Goal: Register for event/course

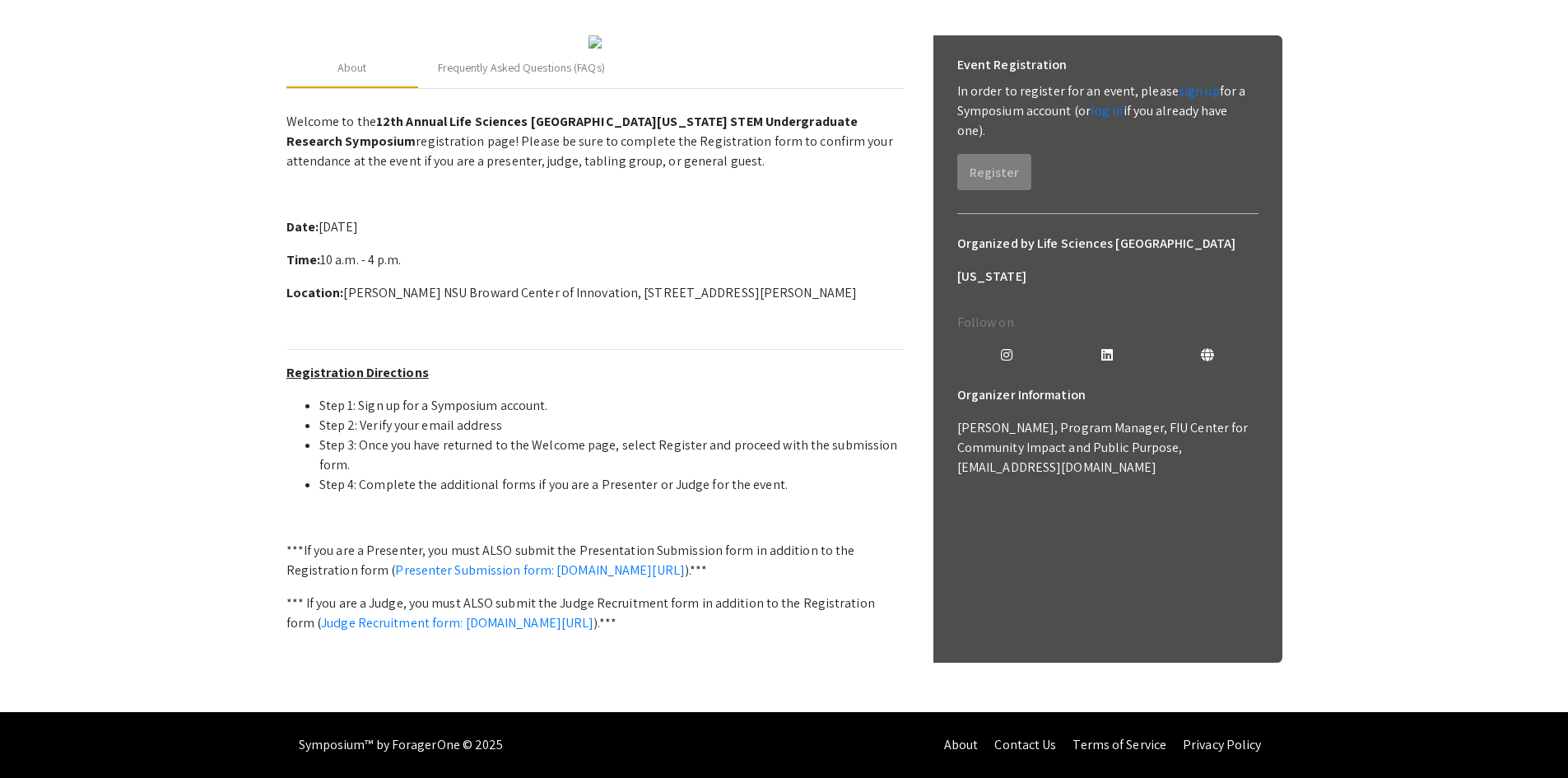
scroll to position [388, 0]
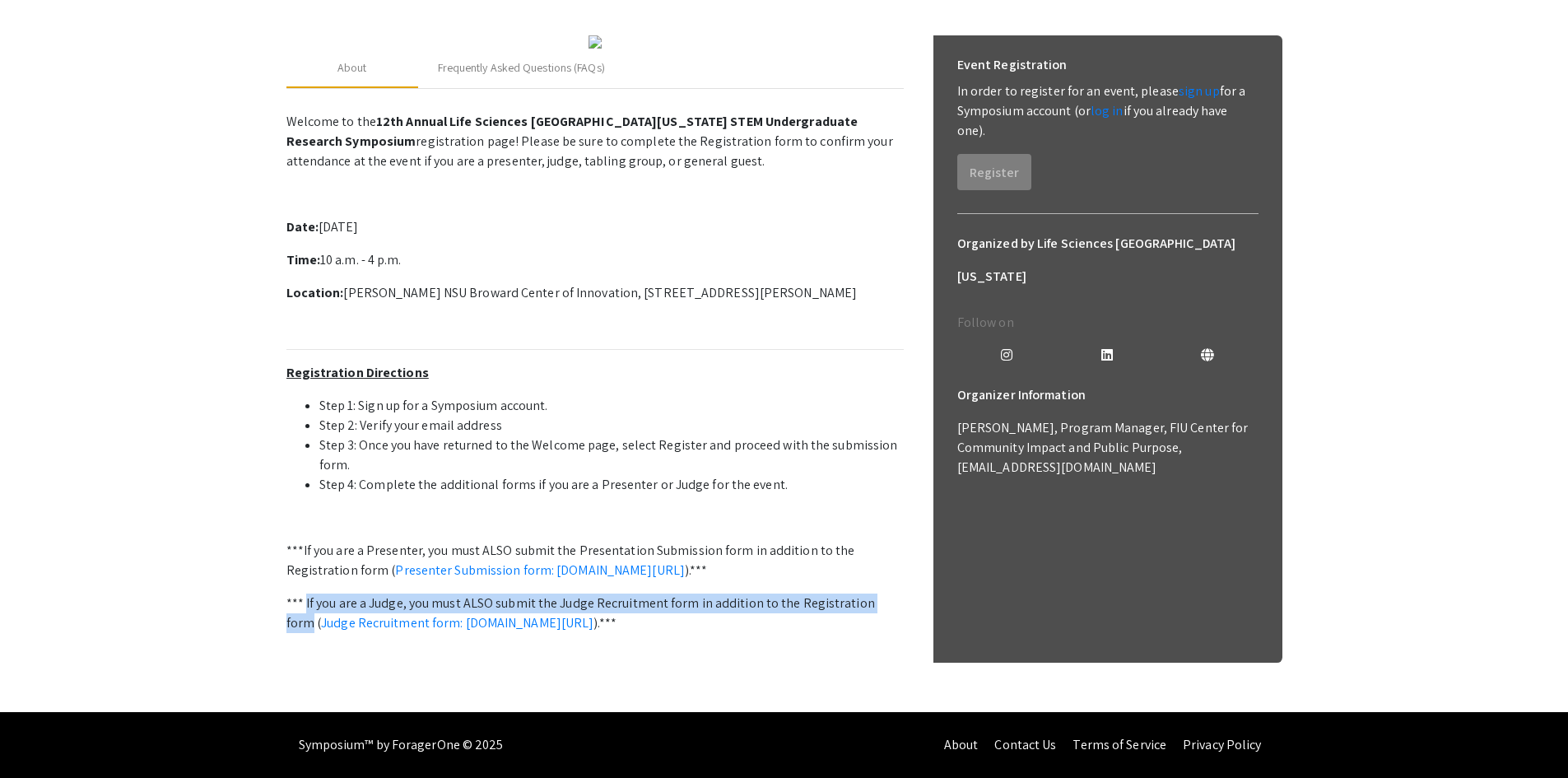
drag, startPoint x: 305, startPoint y: 585, endPoint x: 885, endPoint y: 584, distance: 580.0
click at [885, 593] on p "*** If you are a Judge, you must ALSO submit the Judge Recruitment form in addi…" at bounding box center [595, 612] width 617 height 39
click at [348, 593] on p "*** If you are a Judge, you must ALSO submit the Judge Recruitment form in addi…" at bounding box center [595, 612] width 617 height 39
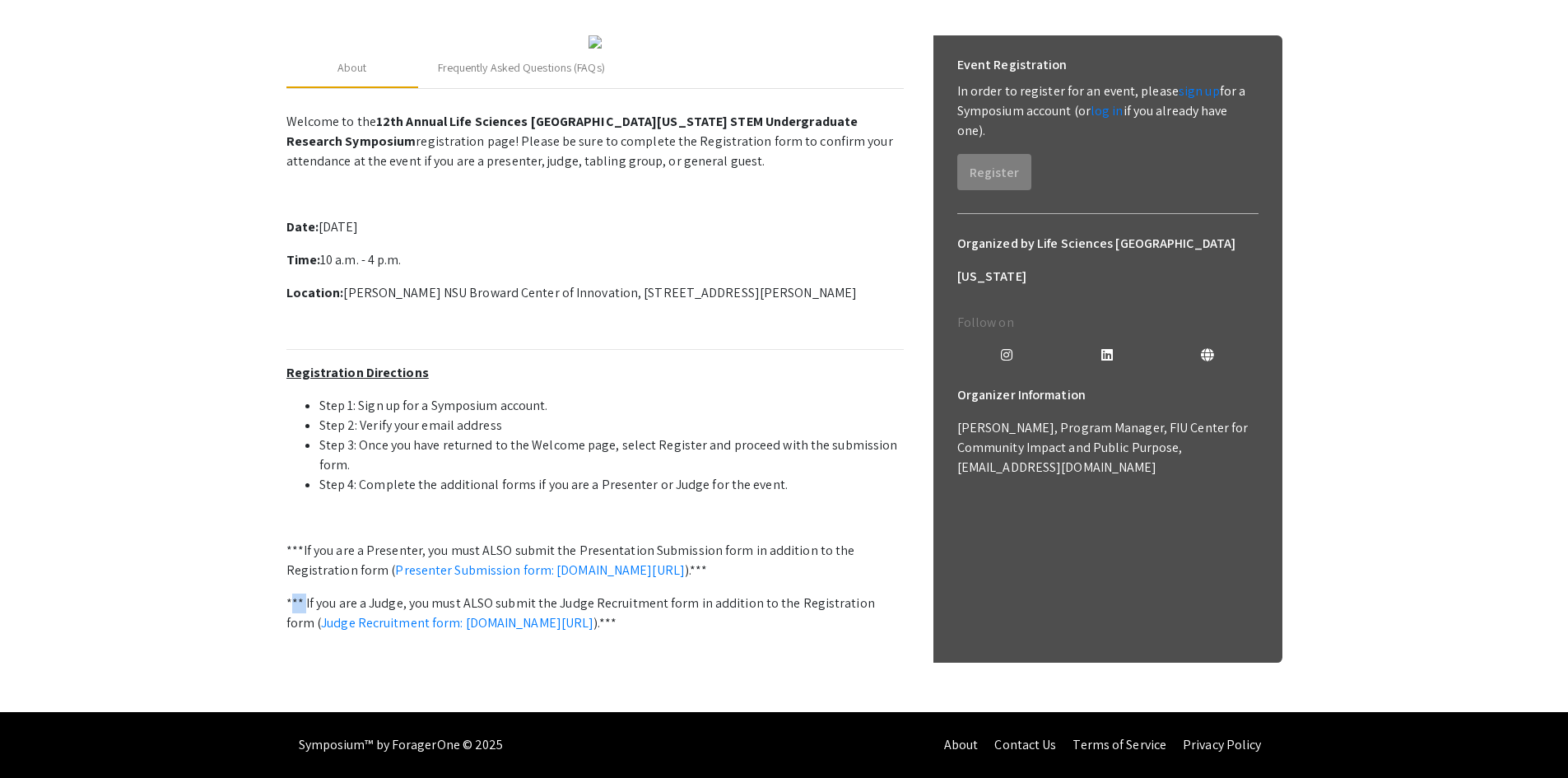
drag, startPoint x: 290, startPoint y: 581, endPoint x: 305, endPoint y: 576, distance: 15.8
click at [305, 593] on p "*** If you are a Judge, you must ALSO submit the Judge Recruitment form in addi…" at bounding box center [595, 612] width 617 height 39
click at [286, 593] on p "*** If you are a Judge, you must ALSO submit the Judge Recruitment form in addi…" at bounding box center [595, 612] width 617 height 39
drag, startPoint x: 284, startPoint y: 583, endPoint x: 304, endPoint y: 579, distance: 20.4
click at [304, 579] on div "2025 Life Sciences South Florida STEM Undergraduate Symposium Organized by Life…" at bounding box center [784, 285] width 1020 height 855
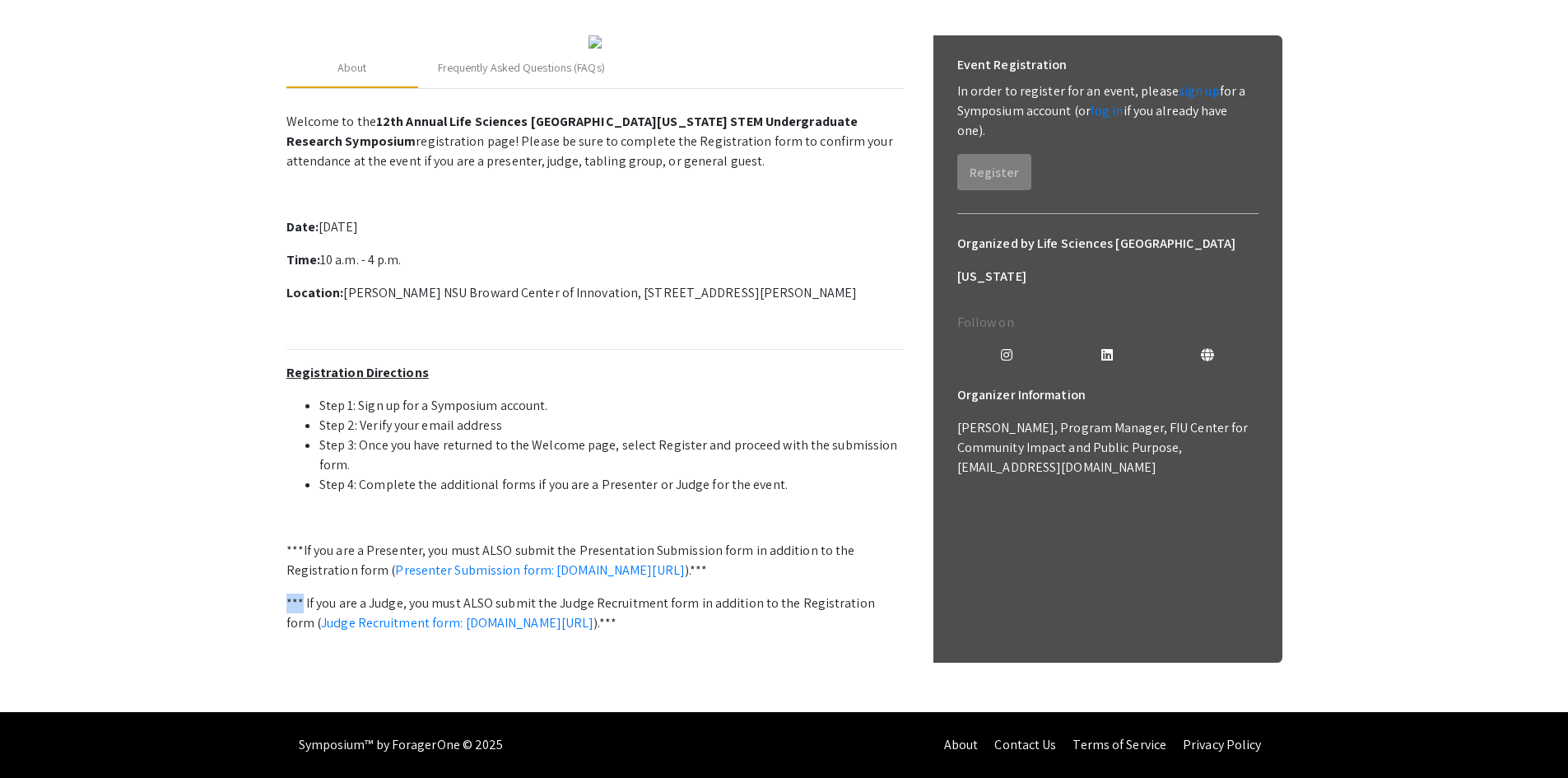
click at [298, 593] on p "*** If you are a Judge, you must ALSO submit the Judge Recruitment form in addi…" at bounding box center [595, 612] width 617 height 39
drag, startPoint x: 288, startPoint y: 581, endPoint x: 303, endPoint y: 581, distance: 15.0
click at [303, 581] on div "2025 Life Sciences South Florida STEM Undergraduate Symposium Organized by Life…" at bounding box center [784, 285] width 1020 height 855
click at [308, 593] on p "*** If you are a Judge, you must ALSO submit the Judge Recruitment form in addi…" at bounding box center [595, 612] width 617 height 39
drag, startPoint x: 301, startPoint y: 582, endPoint x: 320, endPoint y: 581, distance: 19.0
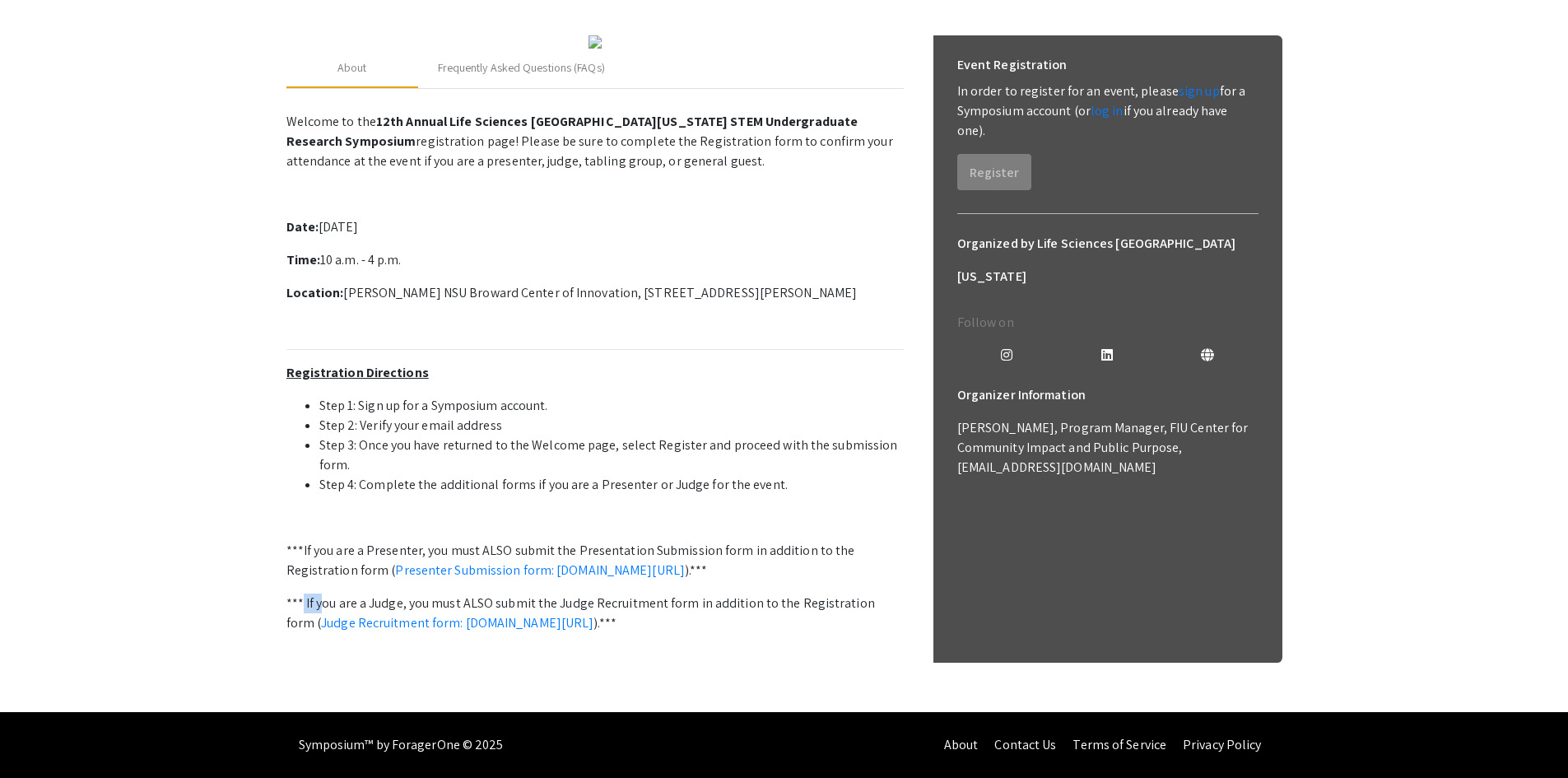
click at [320, 593] on p "*** If you are a Judge, you must ALSO submit the Judge Recruitment form in addi…" at bounding box center [595, 612] width 617 height 39
click at [305, 593] on p "*** If you are a Judge, you must ALSO submit the Judge Recruitment form in addi…" at bounding box center [595, 612] width 617 height 39
drag, startPoint x: 304, startPoint y: 580, endPoint x: 313, endPoint y: 576, distance: 9.8
click at [313, 593] on p "*** If you are a Judge, you must ALSO submit the Judge Recruitment form in addi…" at bounding box center [595, 612] width 617 height 39
click at [302, 593] on p "*** If you are a Judge, you must ALSO submit the Judge Recruitment form in addi…" at bounding box center [595, 612] width 617 height 39
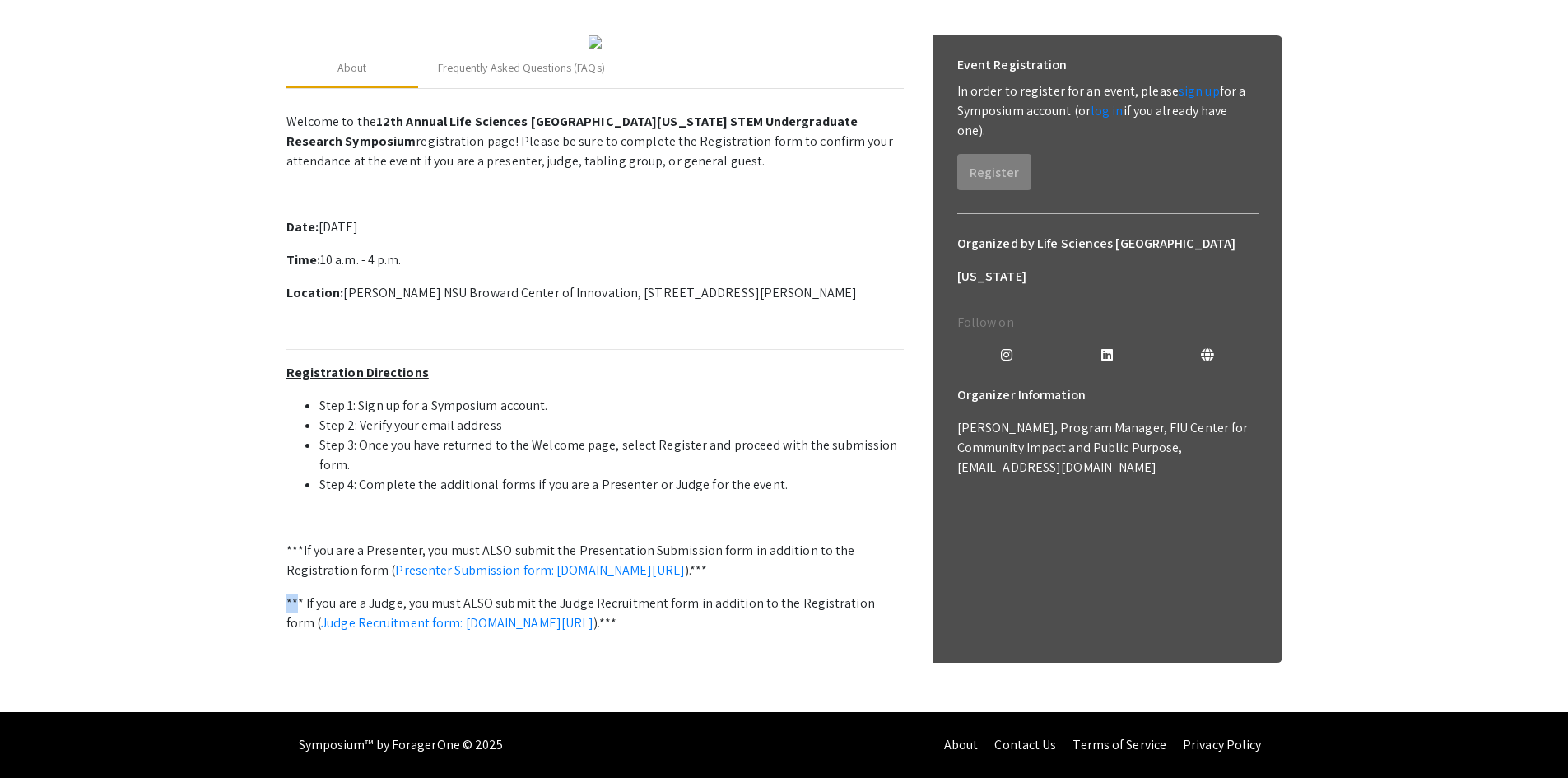
drag, startPoint x: 283, startPoint y: 583, endPoint x: 295, endPoint y: 579, distance: 12.6
click at [295, 579] on div "2025 Life Sciences South Florida STEM Undergraduate Symposium Organized by Life…" at bounding box center [784, 285] width 1020 height 855
click at [306, 593] on p "*** If you are a Judge, you must ALSO submit the Judge Recruitment form in addi…" at bounding box center [595, 612] width 617 height 39
drag, startPoint x: 281, startPoint y: 581, endPoint x: 302, endPoint y: 579, distance: 21.1
click at [302, 579] on div "2025 Life Sciences South Florida STEM Undergraduate Symposium Organized by Life…" at bounding box center [784, 285] width 1020 height 855
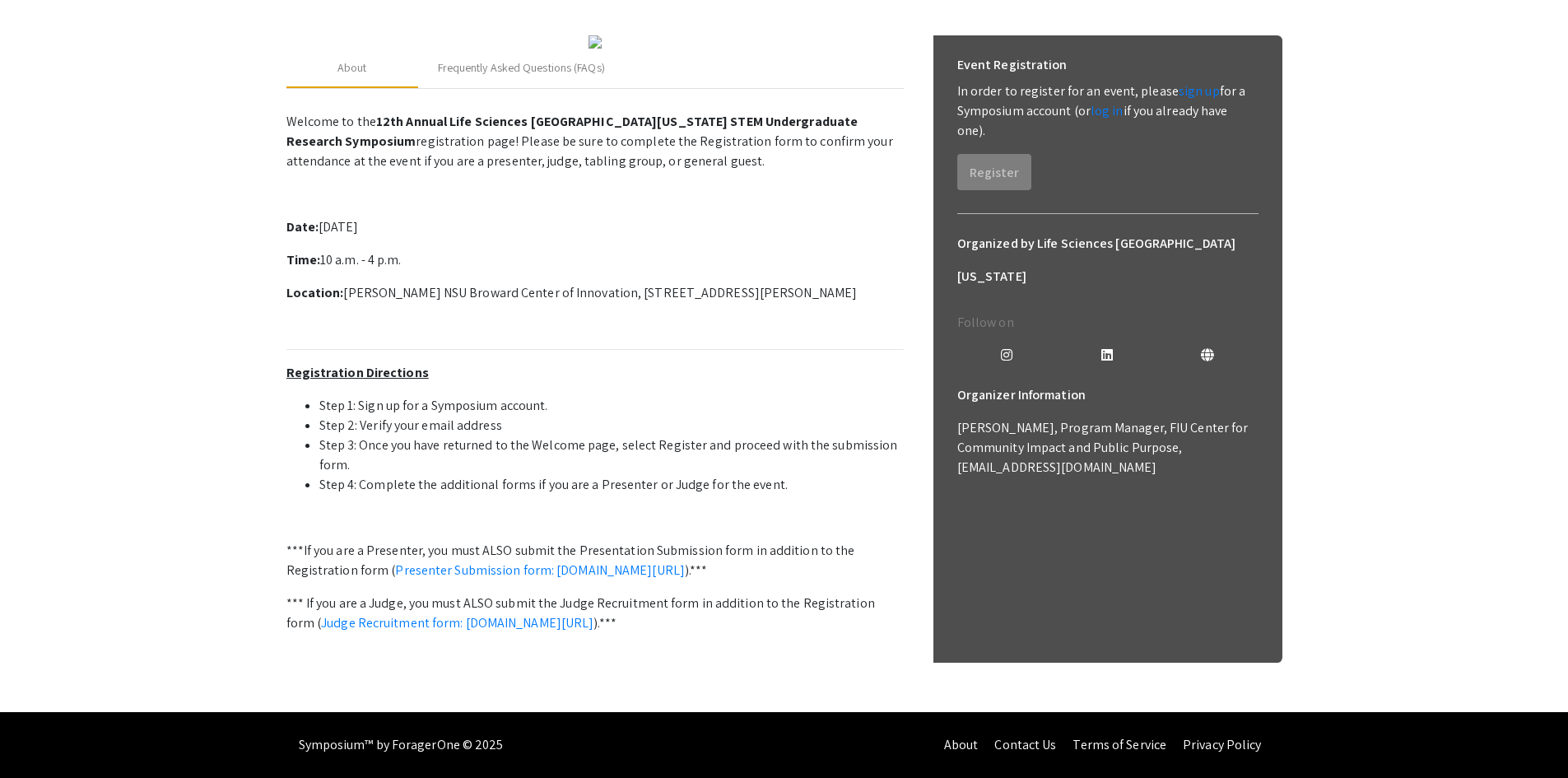
click at [340, 570] on p "Welcome to the 12th Annual Life Sciences South Florida STEM Undergraduate Resea…" at bounding box center [595, 401] width 617 height 593
drag, startPoint x: 304, startPoint y: 586, endPoint x: 324, endPoint y: 584, distance: 20.1
click at [324, 593] on p "*** If you are a Judge, you must ALSO submit the Judge Recruitment form in addi…" at bounding box center [595, 612] width 617 height 39
click at [547, 659] on p at bounding box center [595, 655] width 617 height 20
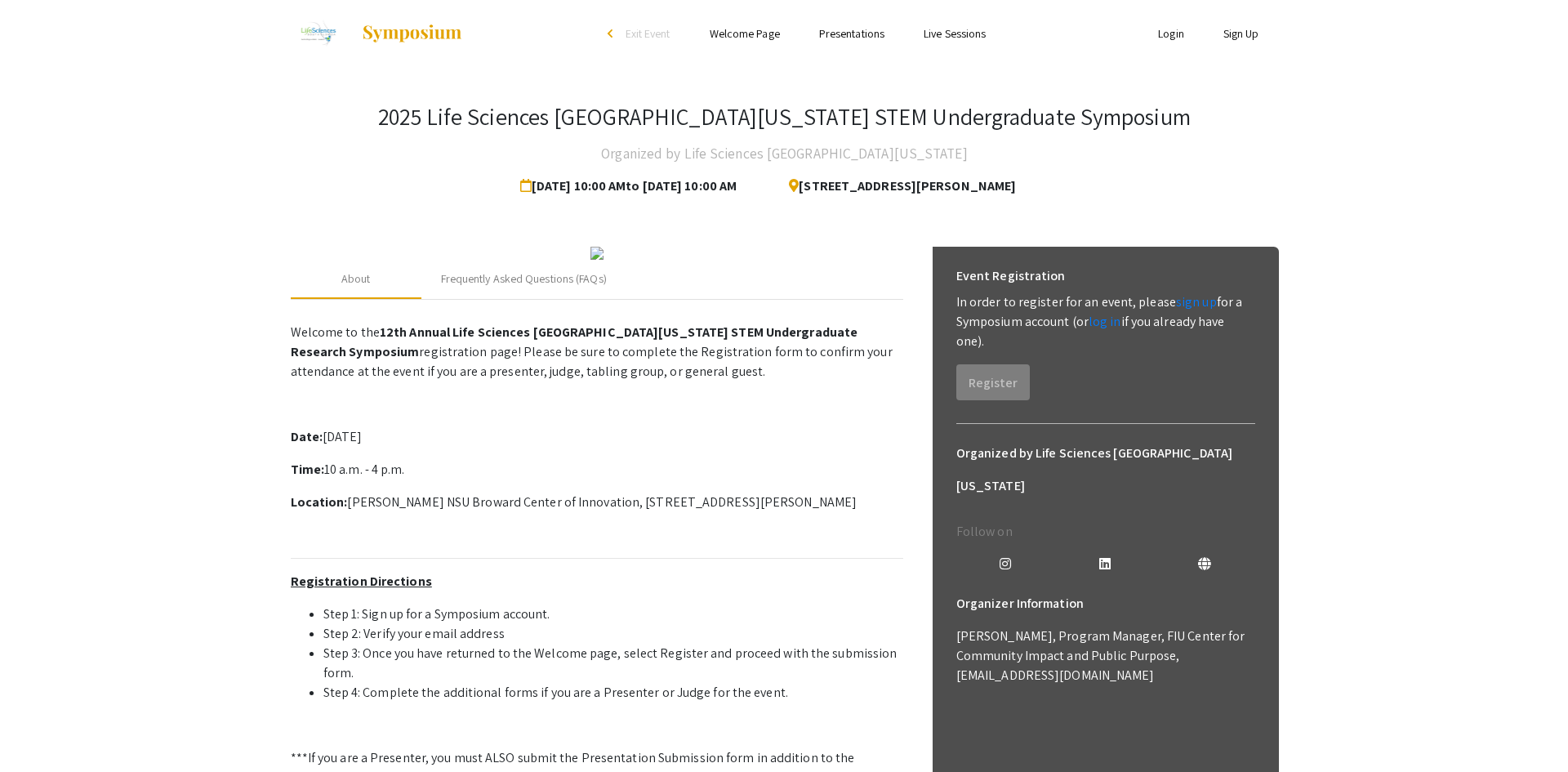
scroll to position [0, 0]
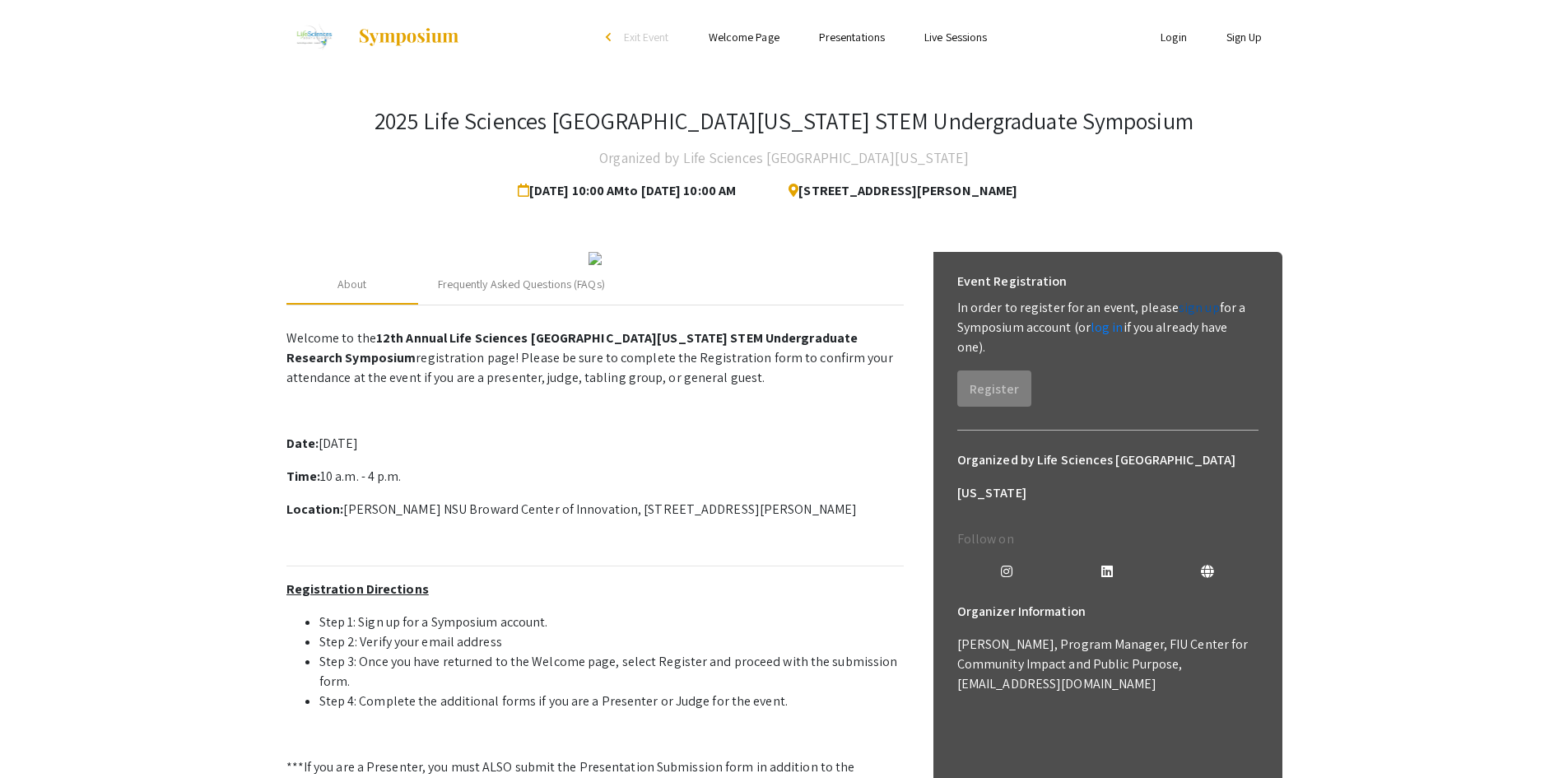
click at [1182, 309] on link "sign up" at bounding box center [1198, 308] width 41 height 17
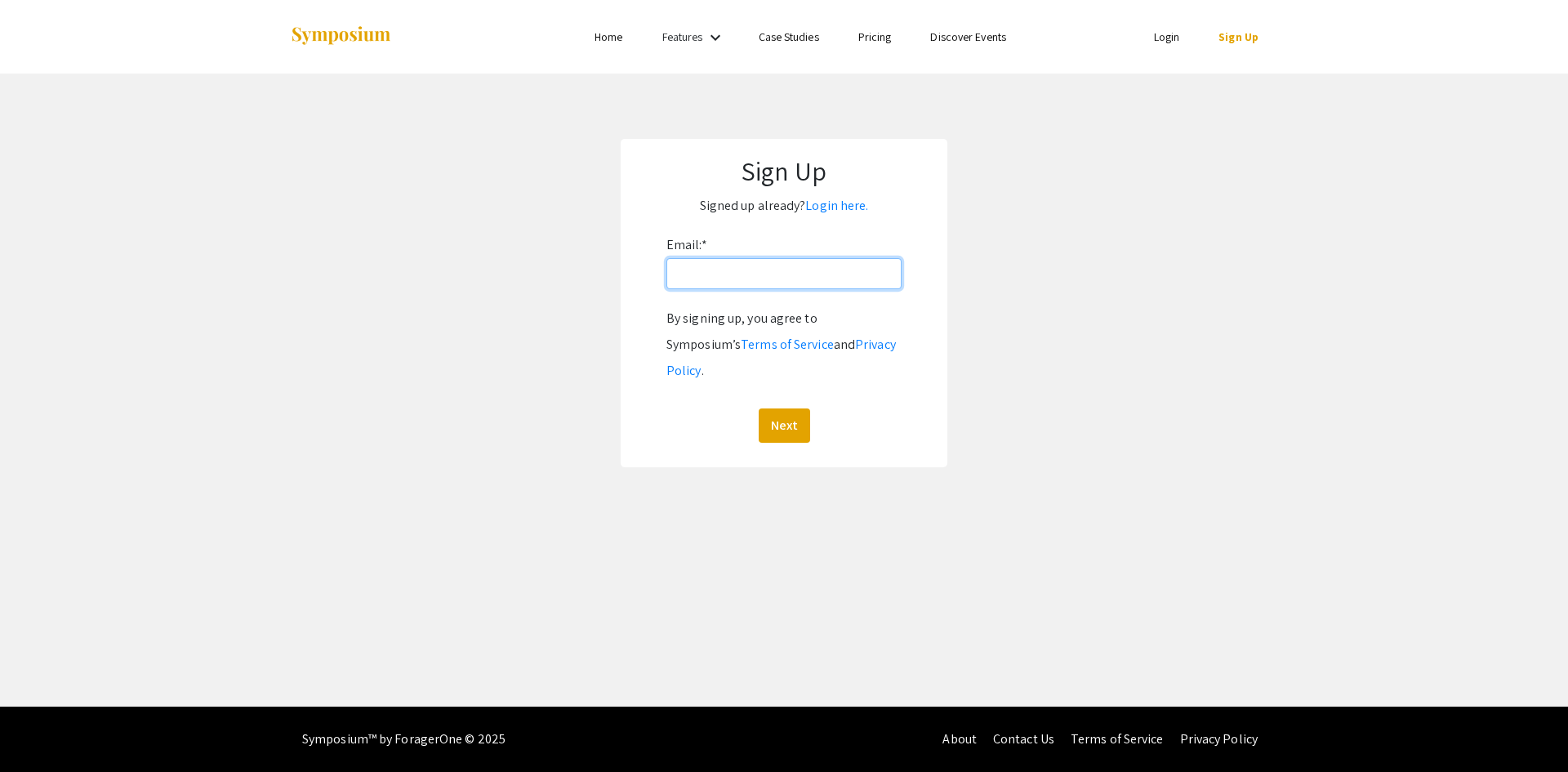
click at [716, 279] on input "Email: *" at bounding box center [783, 273] width 235 height 31
click at [789, 270] on input "Email: *" at bounding box center [783, 273] width 235 height 31
type input "[EMAIL_ADDRESS][DOMAIN_NAME]"
click at [758, 409] on button "Next" at bounding box center [784, 426] width 51 height 34
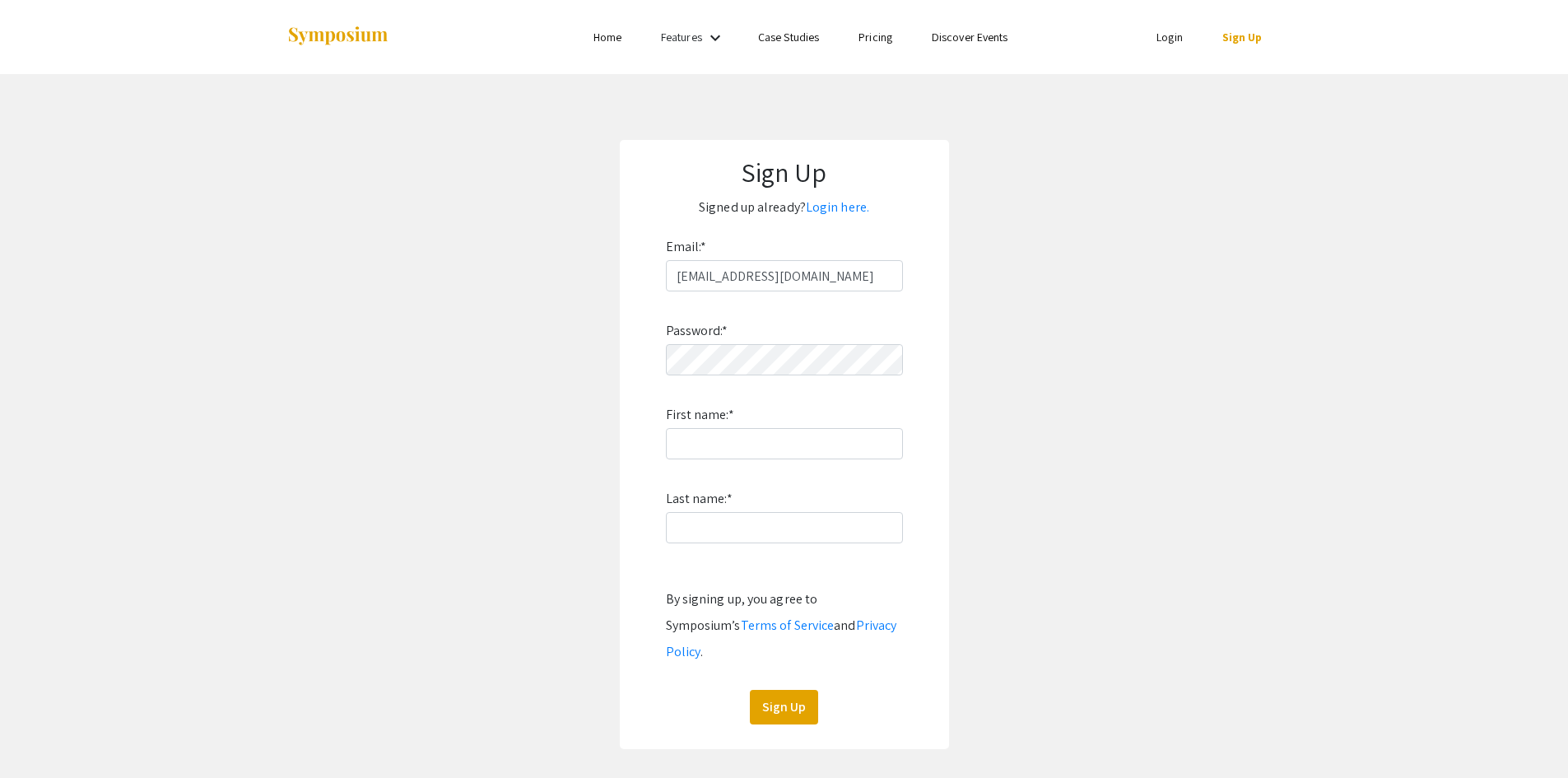
click at [756, 377] on div "Password: * First name: * Last name: * By signing up, you agree to Symposium’s …" at bounding box center [784, 508] width 237 height 433
click at [744, 446] on input "First name: *" at bounding box center [784, 444] width 237 height 32
type input "Roxana"
click at [696, 517] on input "Last name: *" at bounding box center [784, 527] width 237 height 32
type input "Graveran"
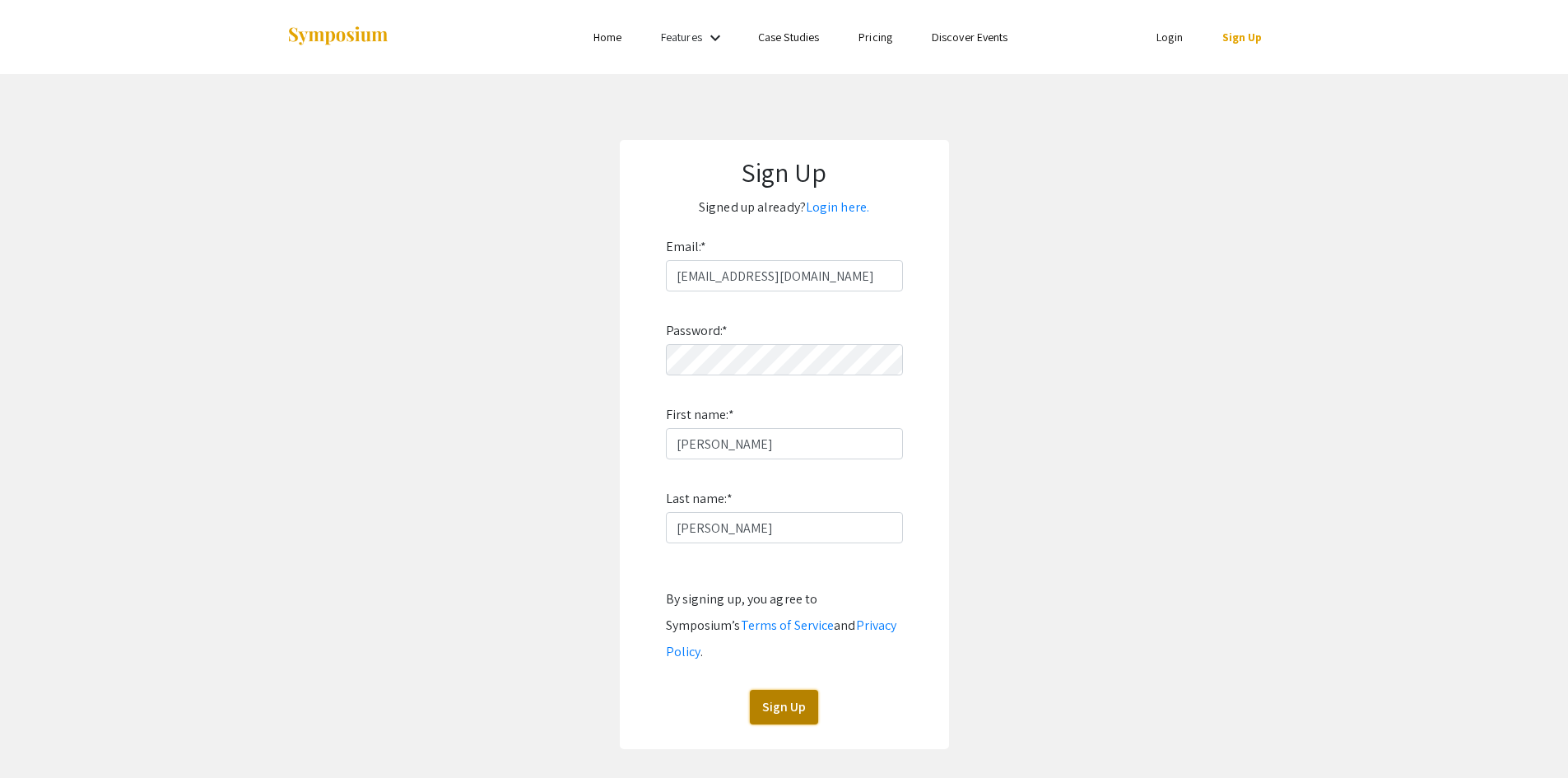
click at [808, 690] on button "Sign Up" at bounding box center [784, 707] width 68 height 34
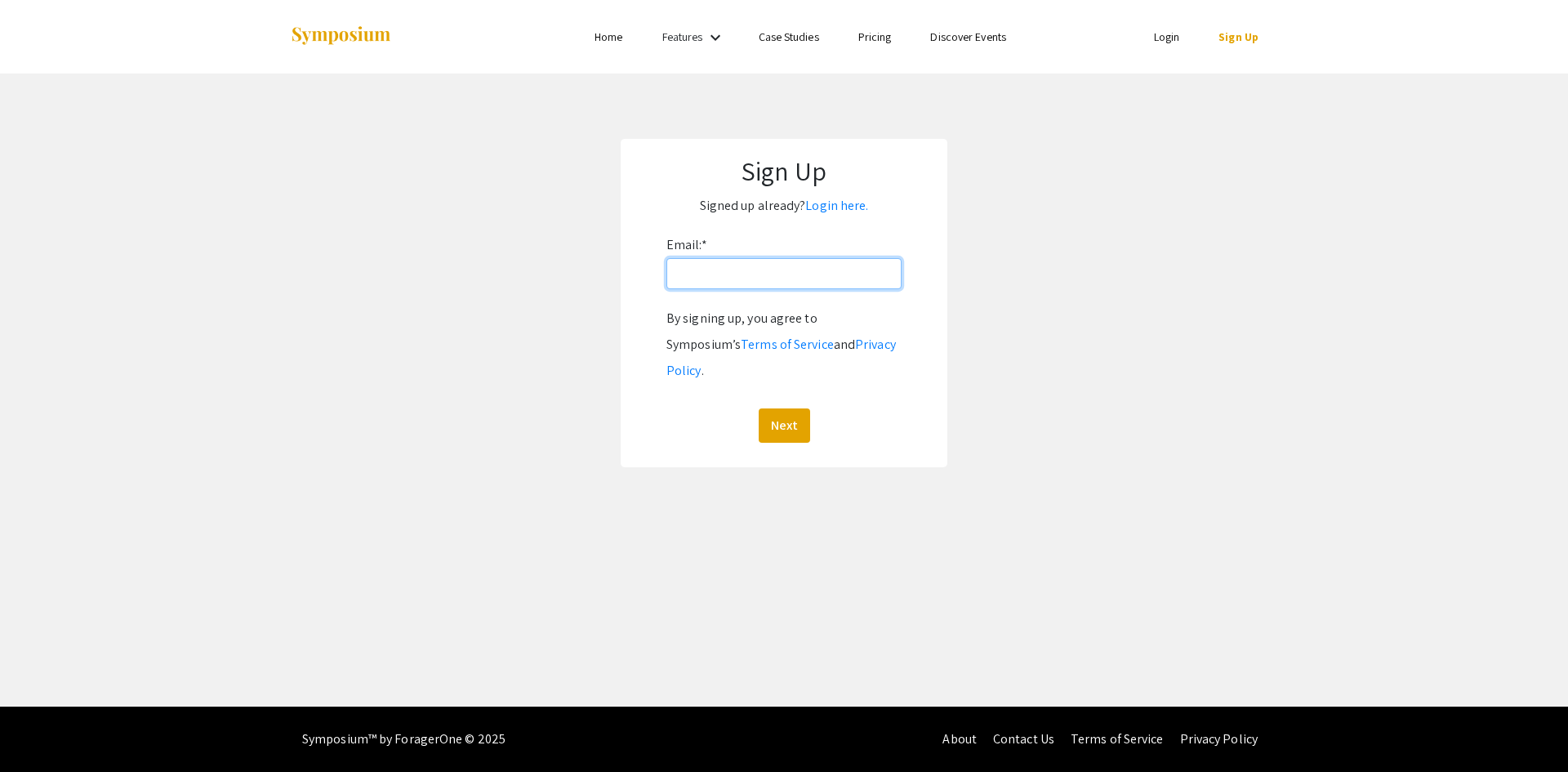
click at [774, 281] on input "Email: *" at bounding box center [783, 273] width 235 height 31
type input "[EMAIL_ADDRESS][DOMAIN_NAME]"
click at [826, 198] on link "Login here." at bounding box center [836, 205] width 63 height 17
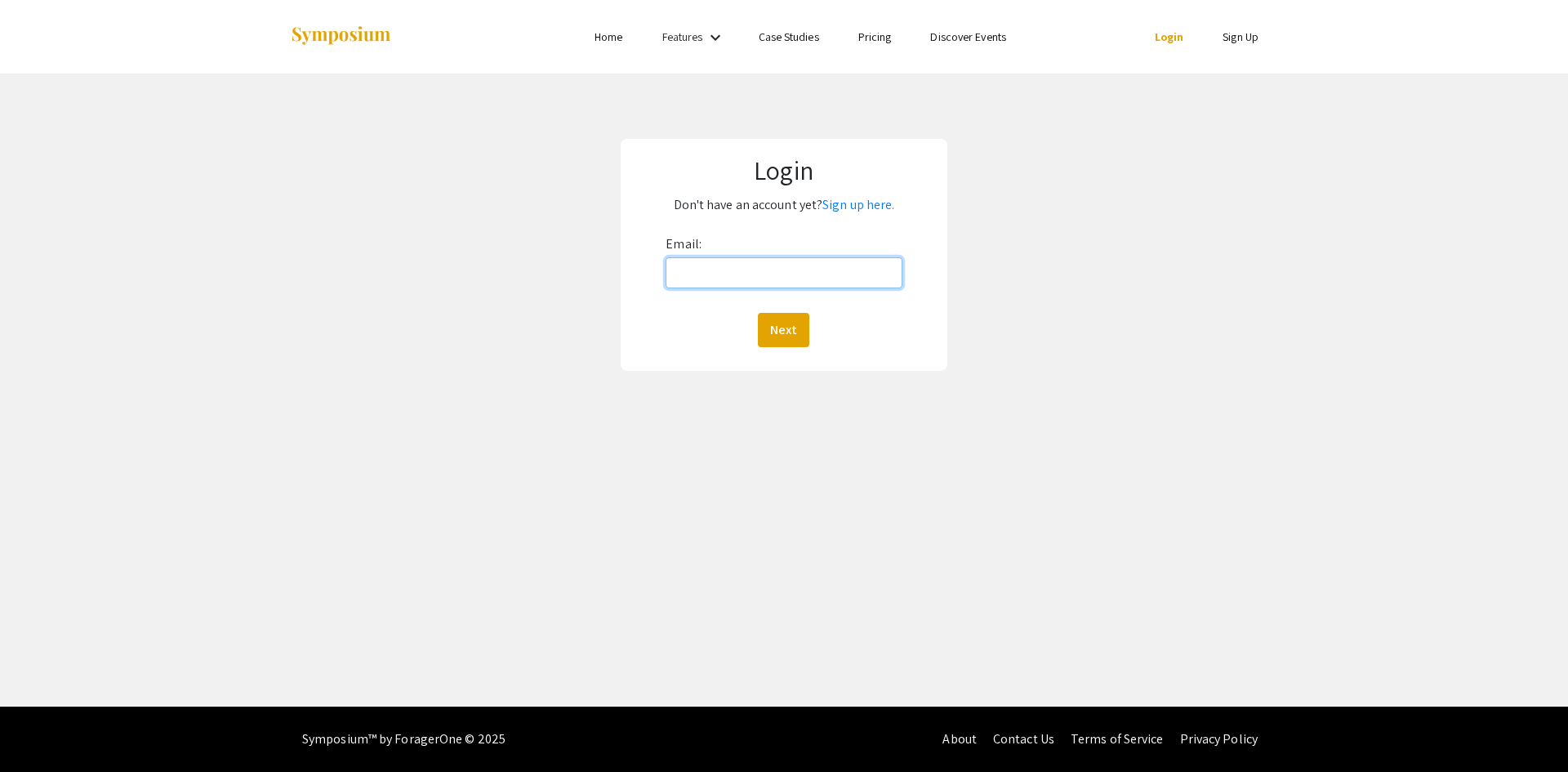
drag, startPoint x: 773, startPoint y: 278, endPoint x: 768, endPoint y: 288, distance: 11.2
click at [773, 278] on input "Email:" at bounding box center [783, 273] width 236 height 31
type input "[EMAIL_ADDRESS][DOMAIN_NAME]"
click at [769, 327] on button "Next" at bounding box center [783, 330] width 51 height 34
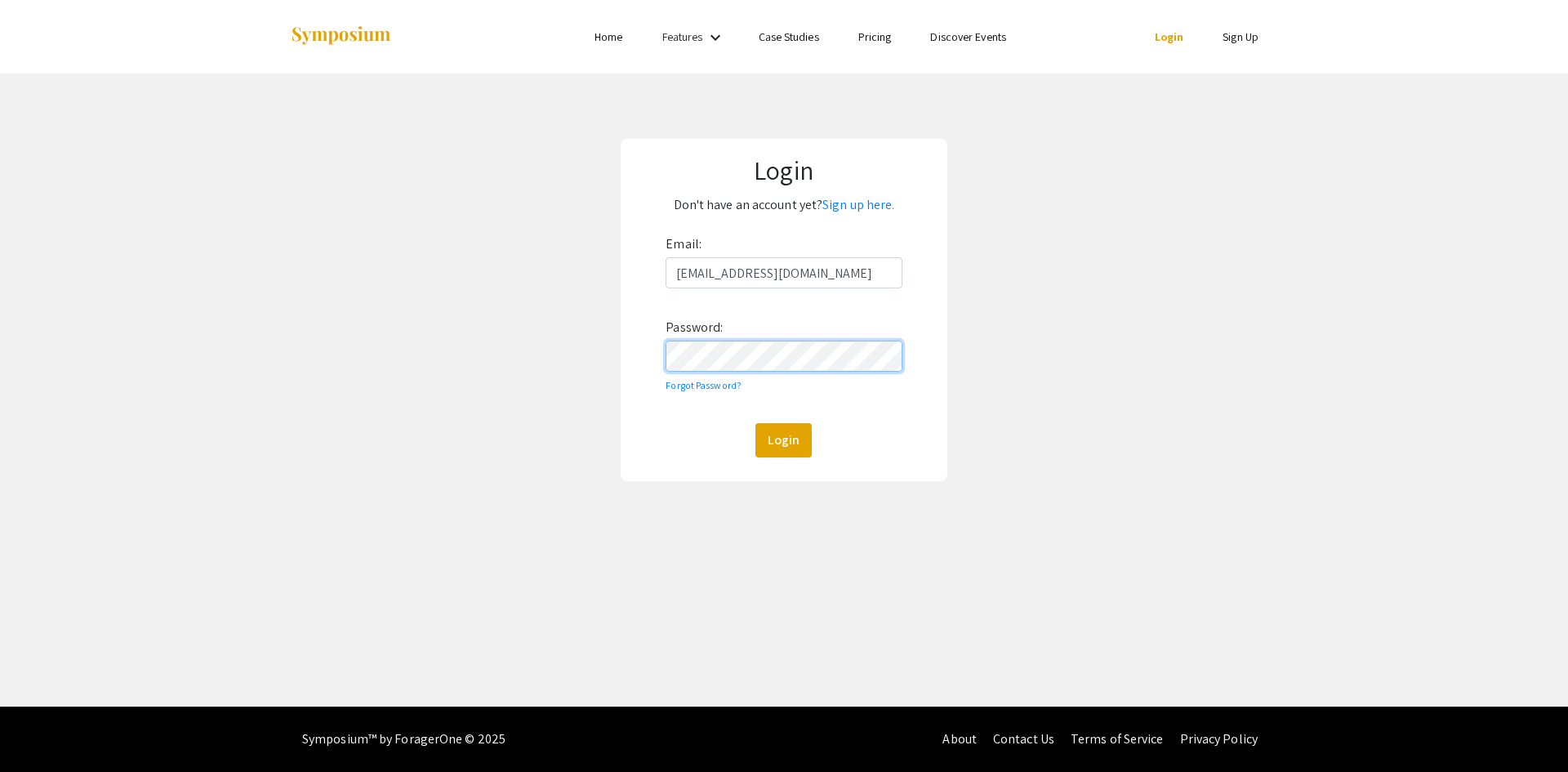
click at [755, 423] on button "Login" at bounding box center [783, 440] width 56 height 34
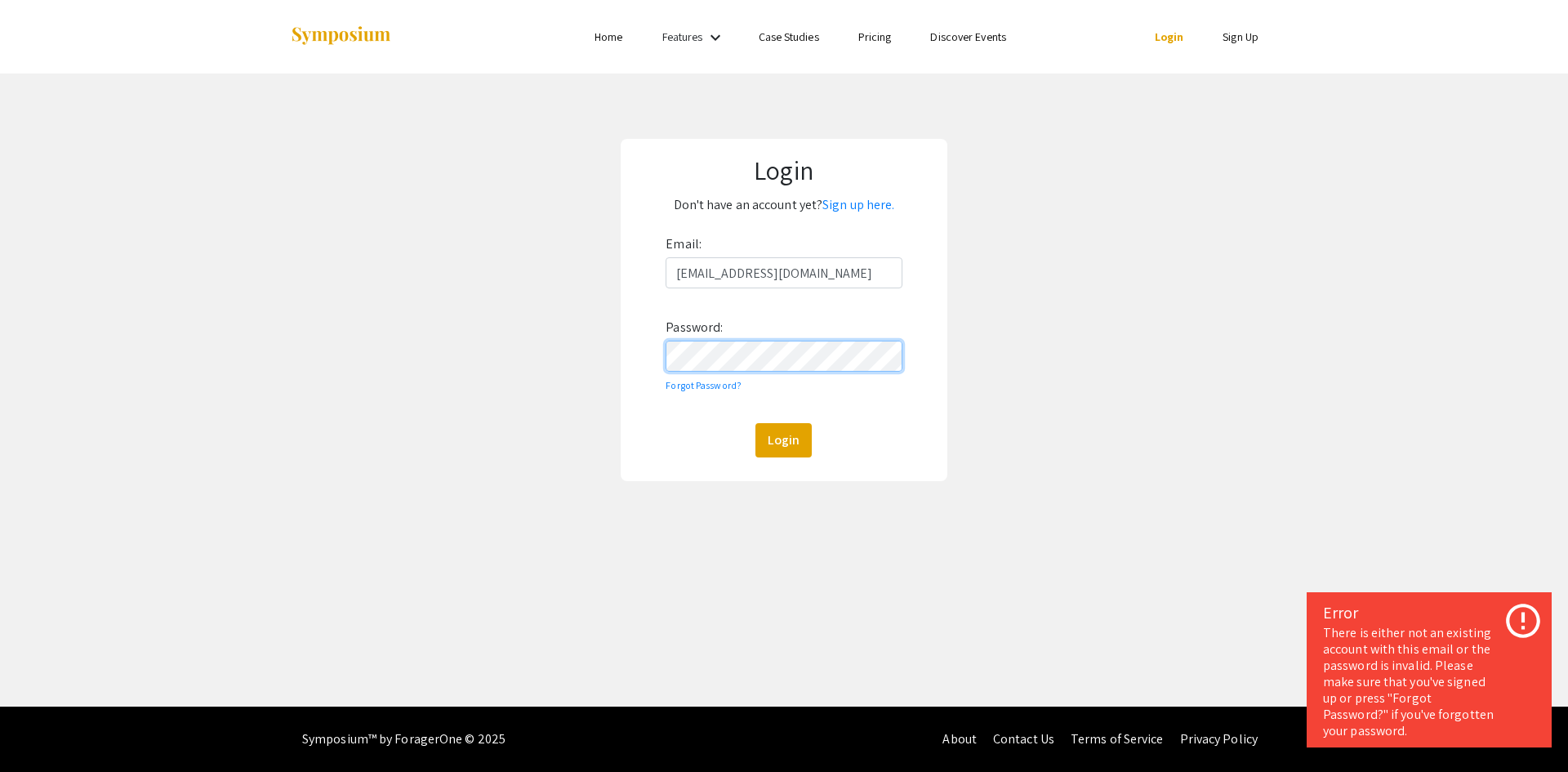
click at [648, 360] on form "Email: [EMAIL_ADDRESS][DOMAIN_NAME] Password: Forgot Password? Login" at bounding box center [783, 344] width 296 height 226
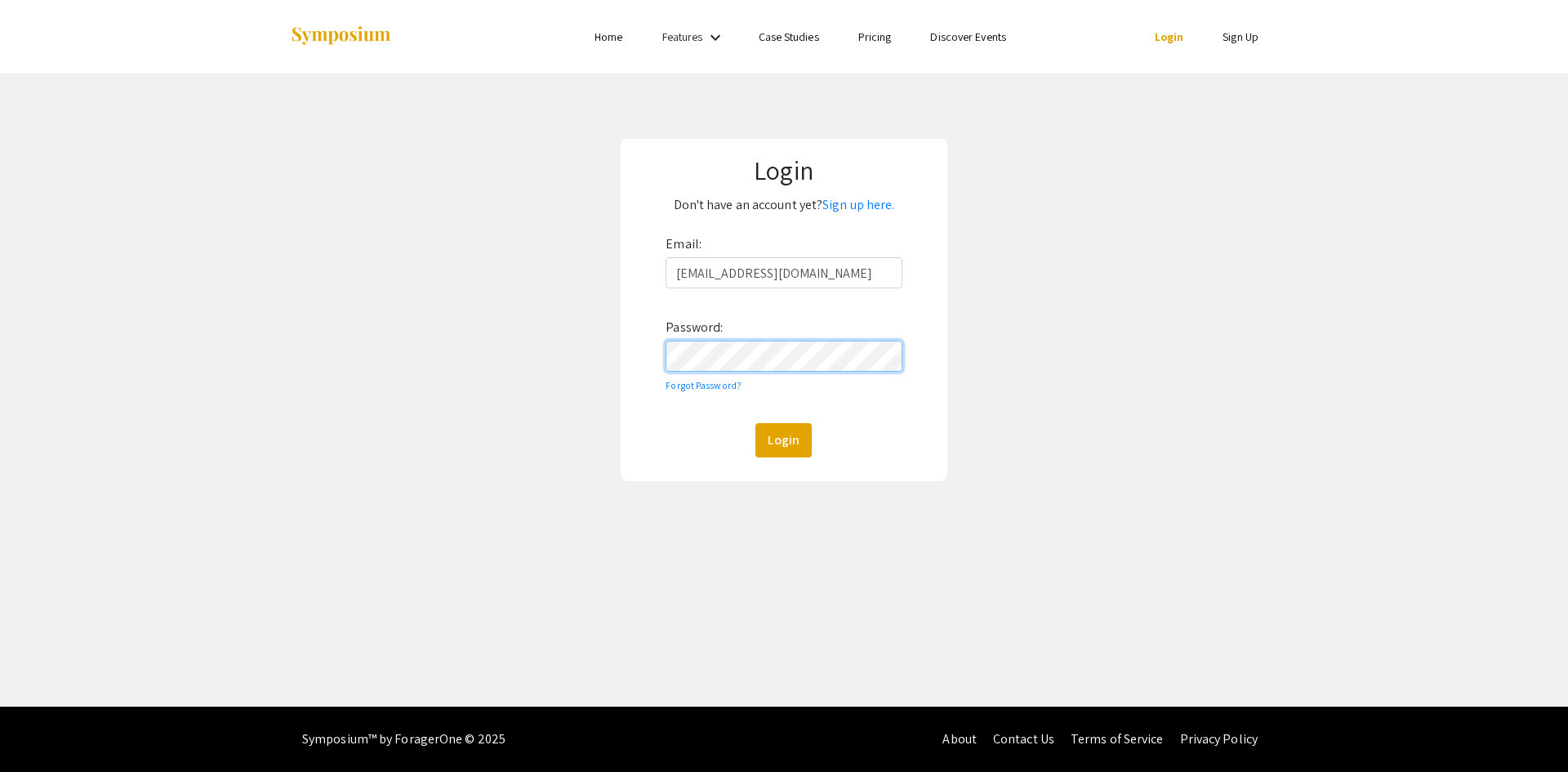
click at [755, 423] on button "Login" at bounding box center [783, 440] width 56 height 34
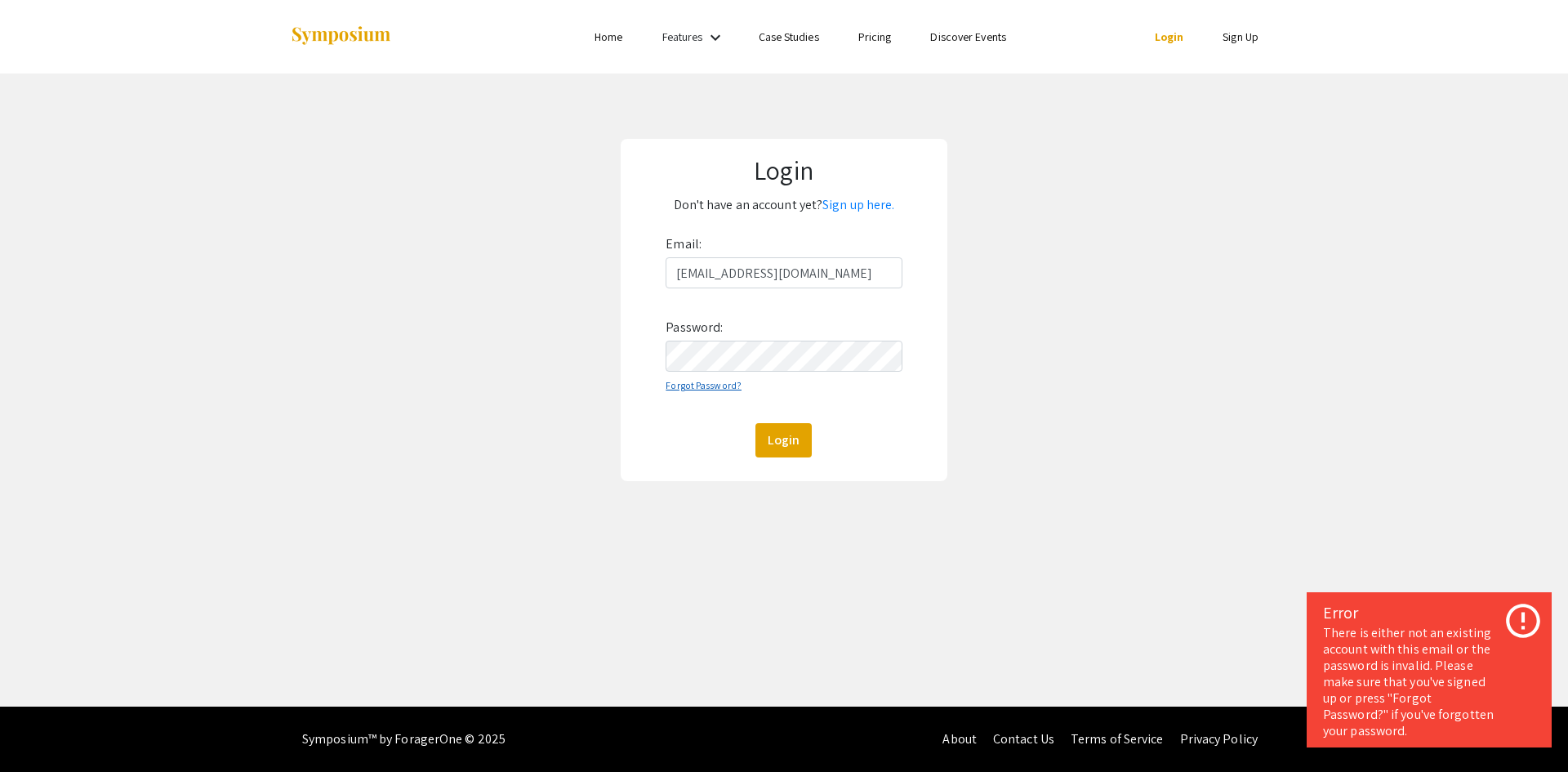
click at [729, 384] on link "Forgot Password?" at bounding box center [703, 385] width 76 height 12
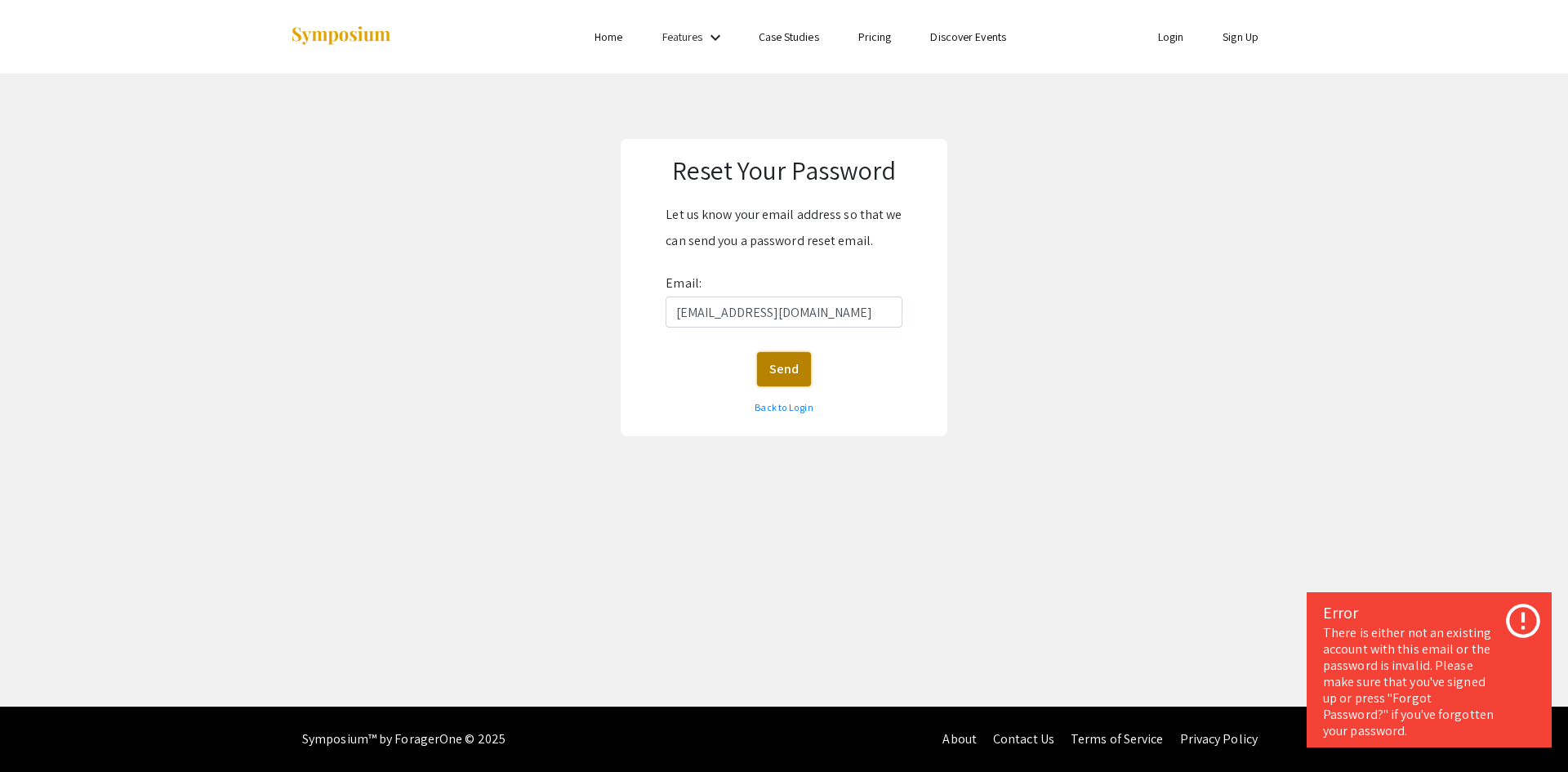
click at [781, 370] on button "Send" at bounding box center [783, 369] width 54 height 34
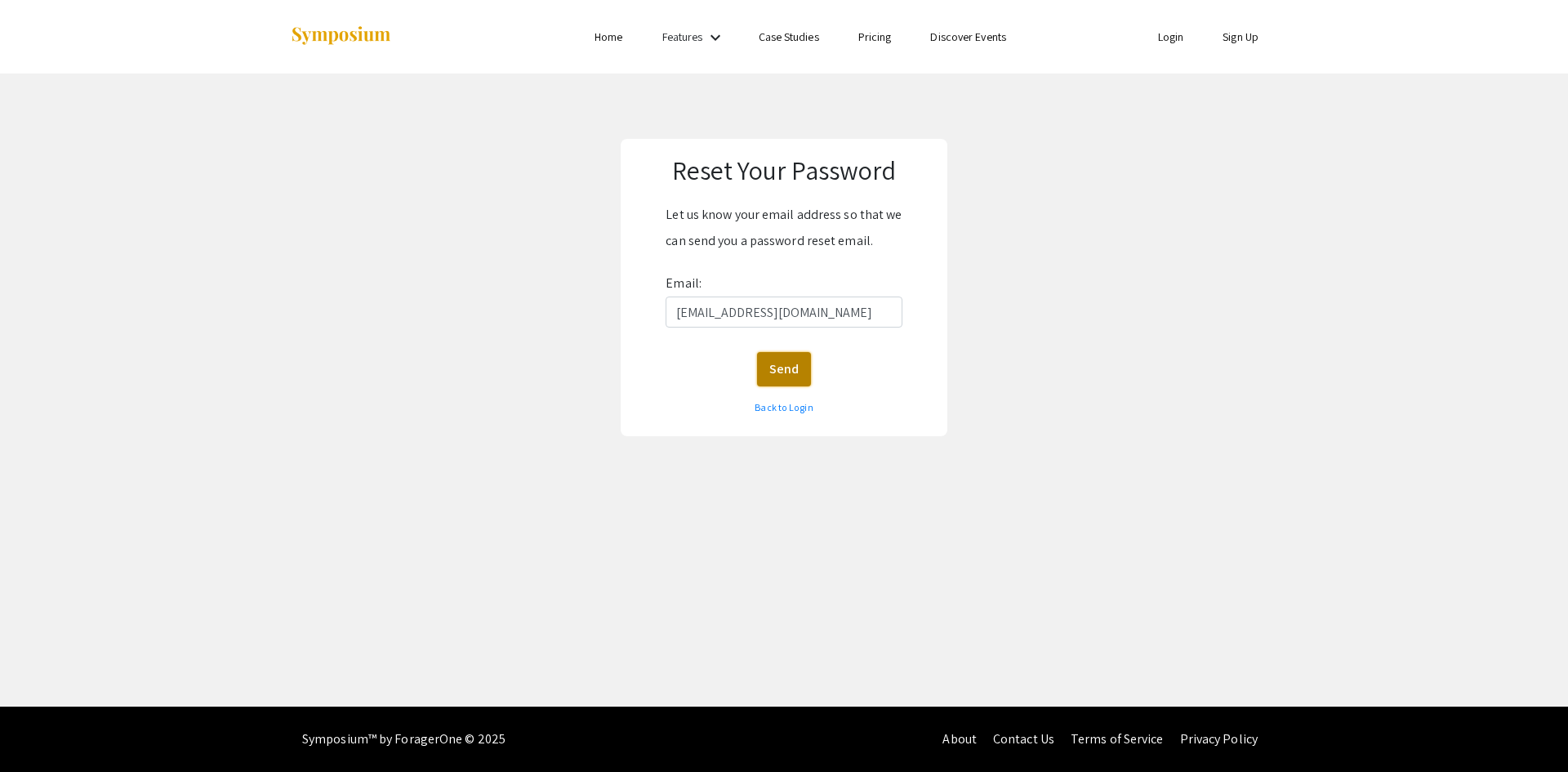
click at [793, 371] on button "Send" at bounding box center [783, 369] width 54 height 34
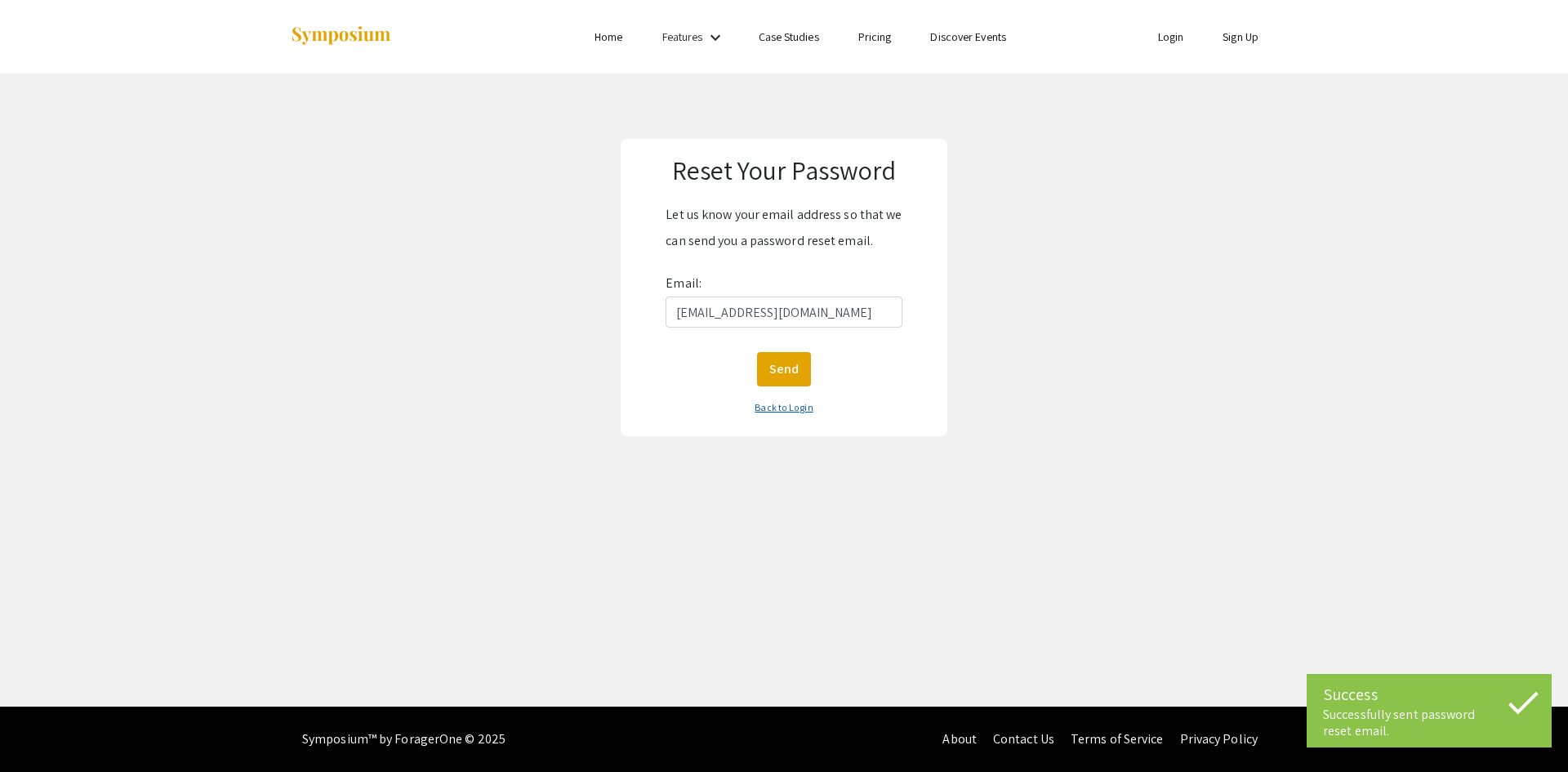
click at [777, 403] on link "Back to Login" at bounding box center [783, 407] width 58 height 12
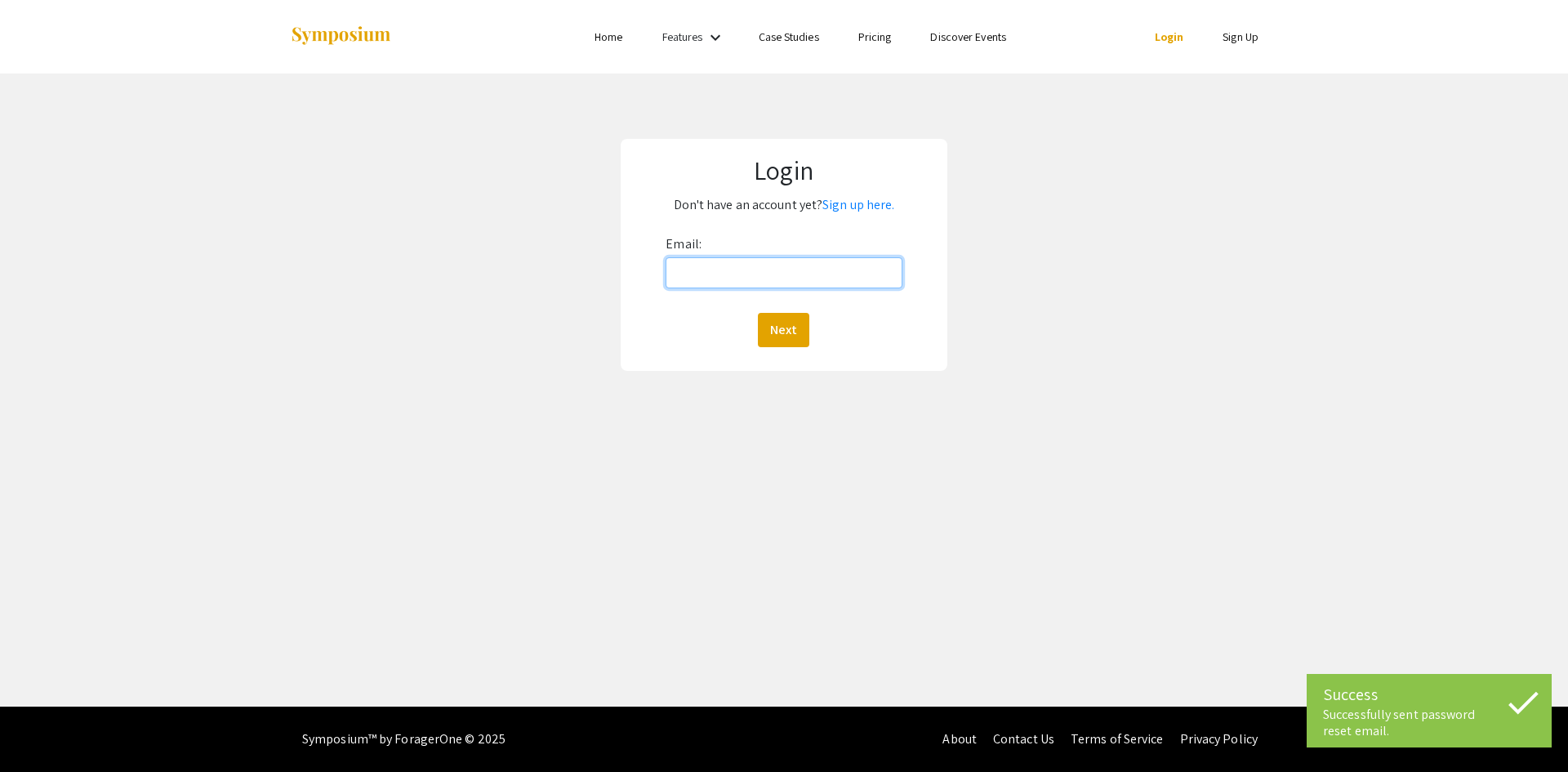
click at [749, 276] on input "Email:" at bounding box center [783, 273] width 236 height 31
type input "[EMAIL_ADDRESS][DOMAIN_NAME]"
click at [785, 338] on button "Next" at bounding box center [783, 330] width 51 height 34
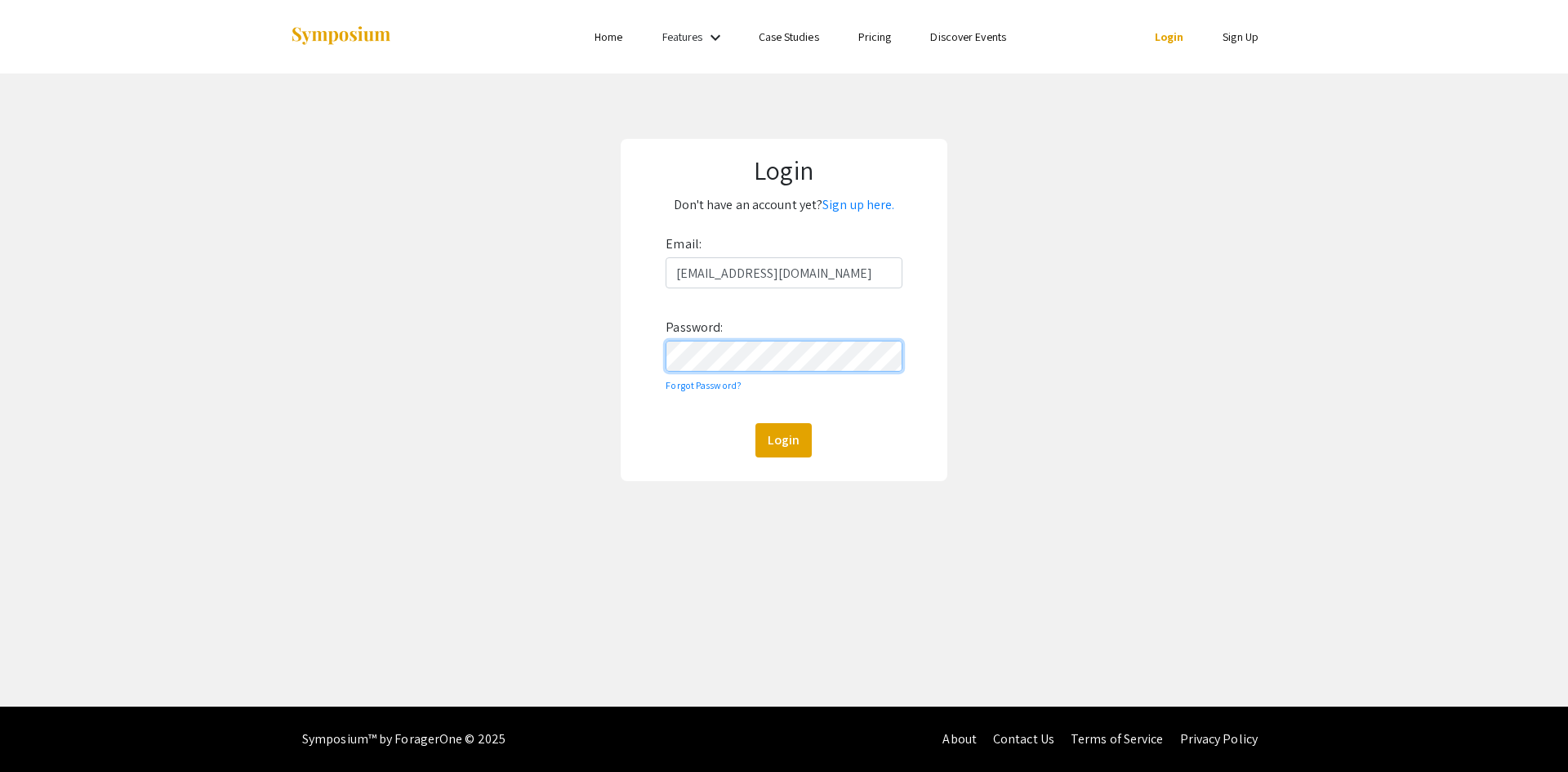
click at [755, 423] on button "Login" at bounding box center [783, 440] width 56 height 34
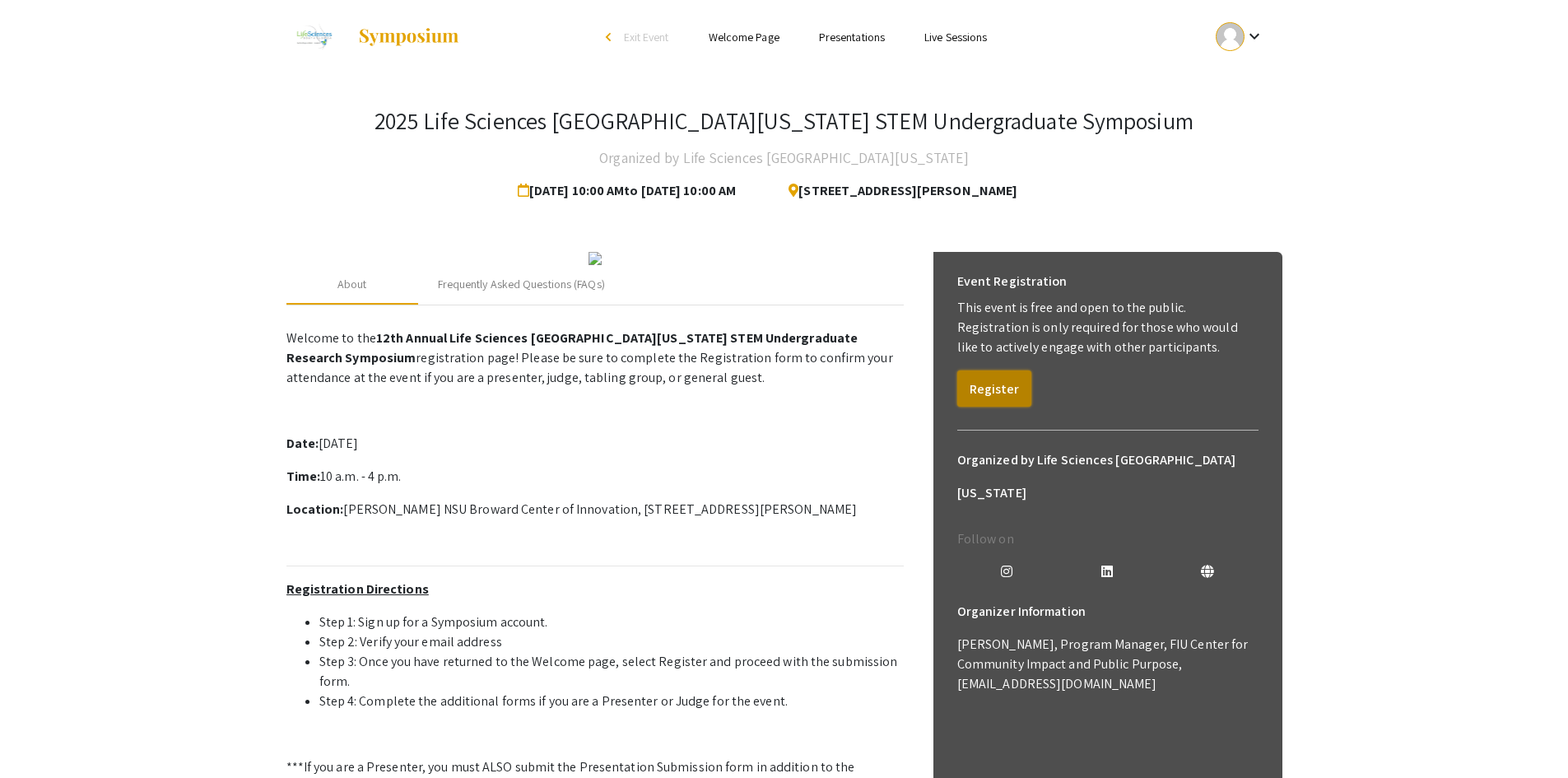
click at [1000, 388] on button "Register" at bounding box center [993, 389] width 74 height 36
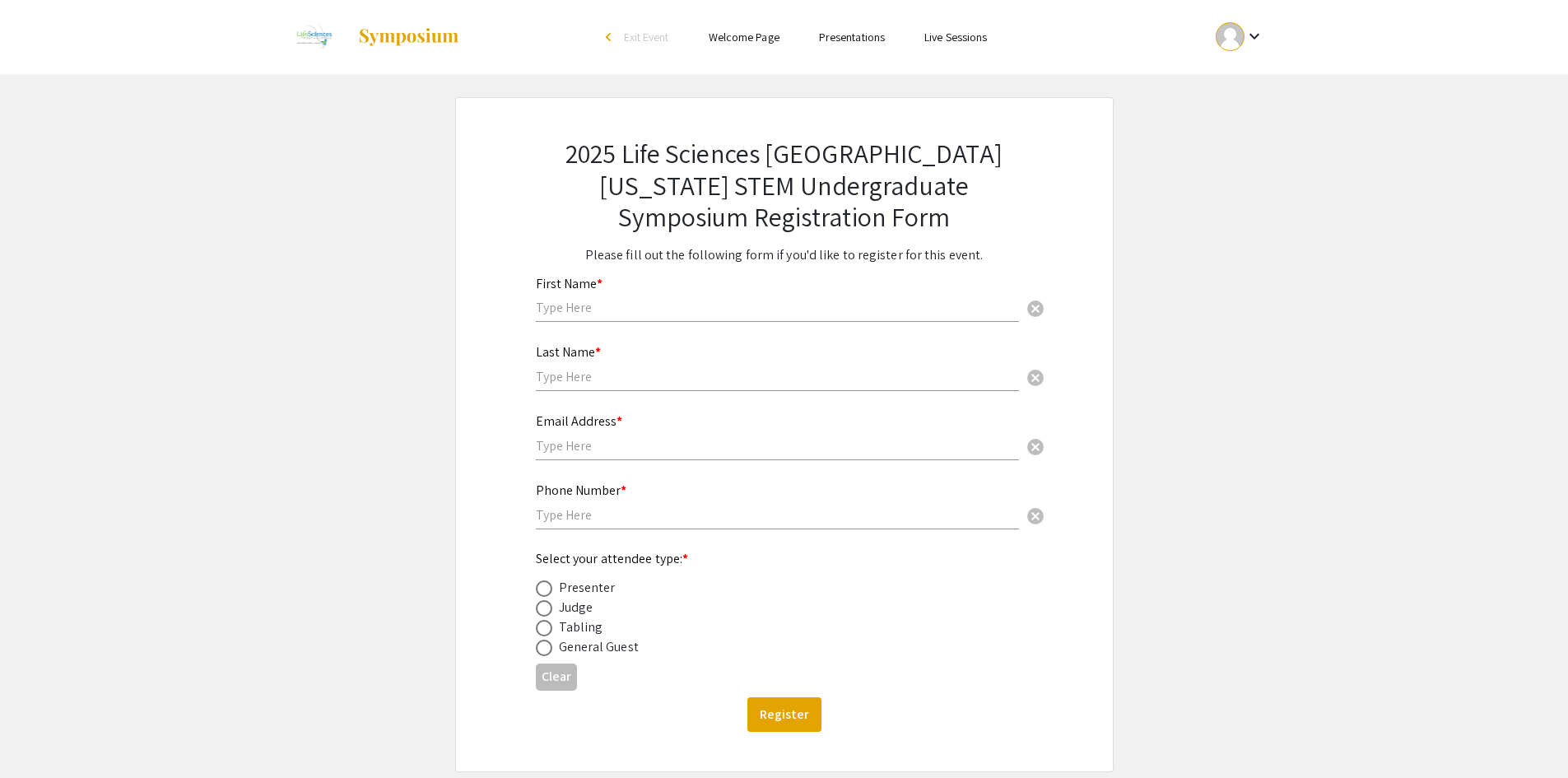
click at [794, 308] on input "text" at bounding box center [777, 308] width 483 height 17
type input "Roxana"
click at [663, 376] on input "text" at bounding box center [777, 377] width 483 height 17
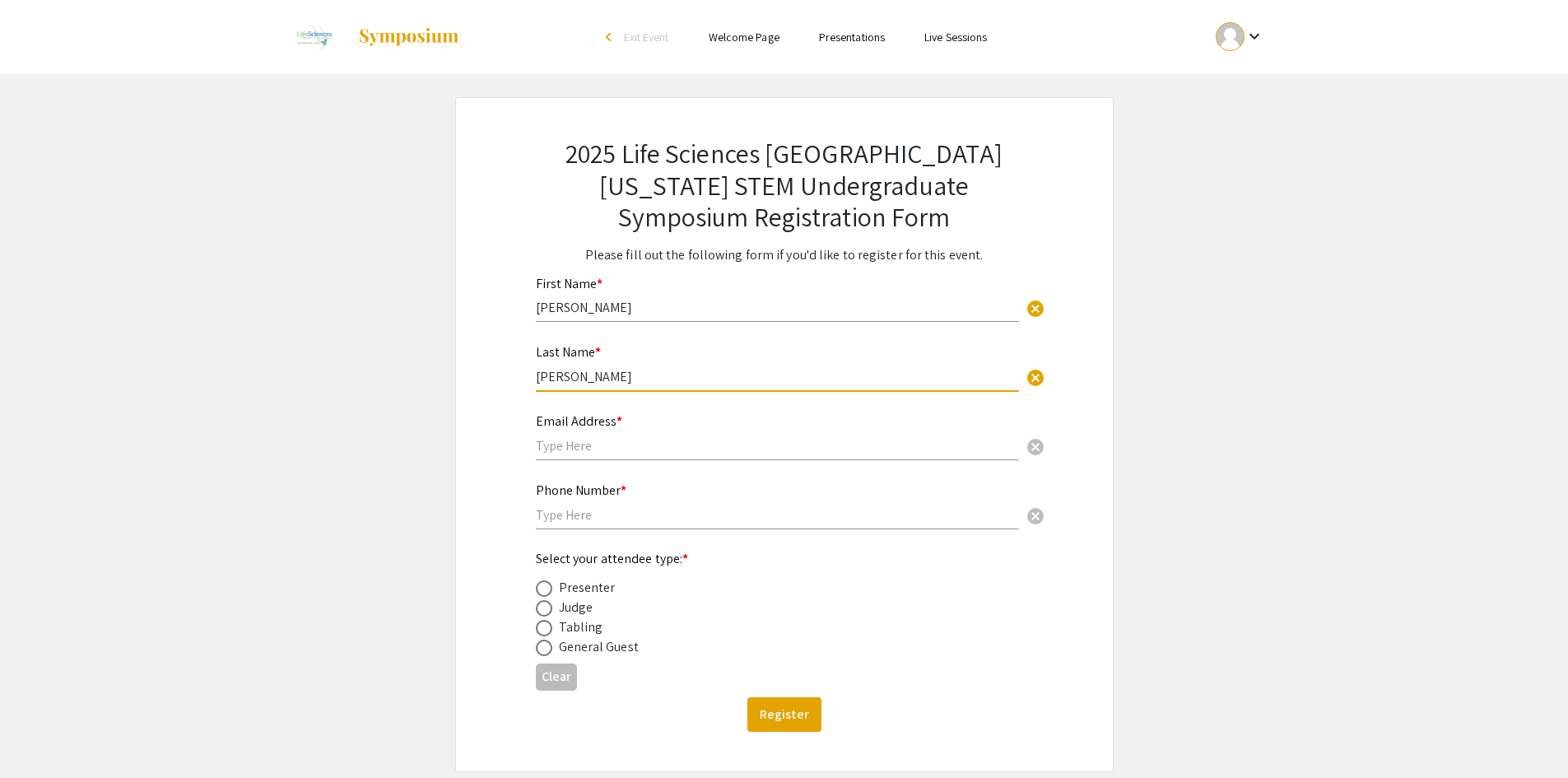
type input "Graveran"
click at [598, 443] on input "text" at bounding box center [777, 446] width 483 height 17
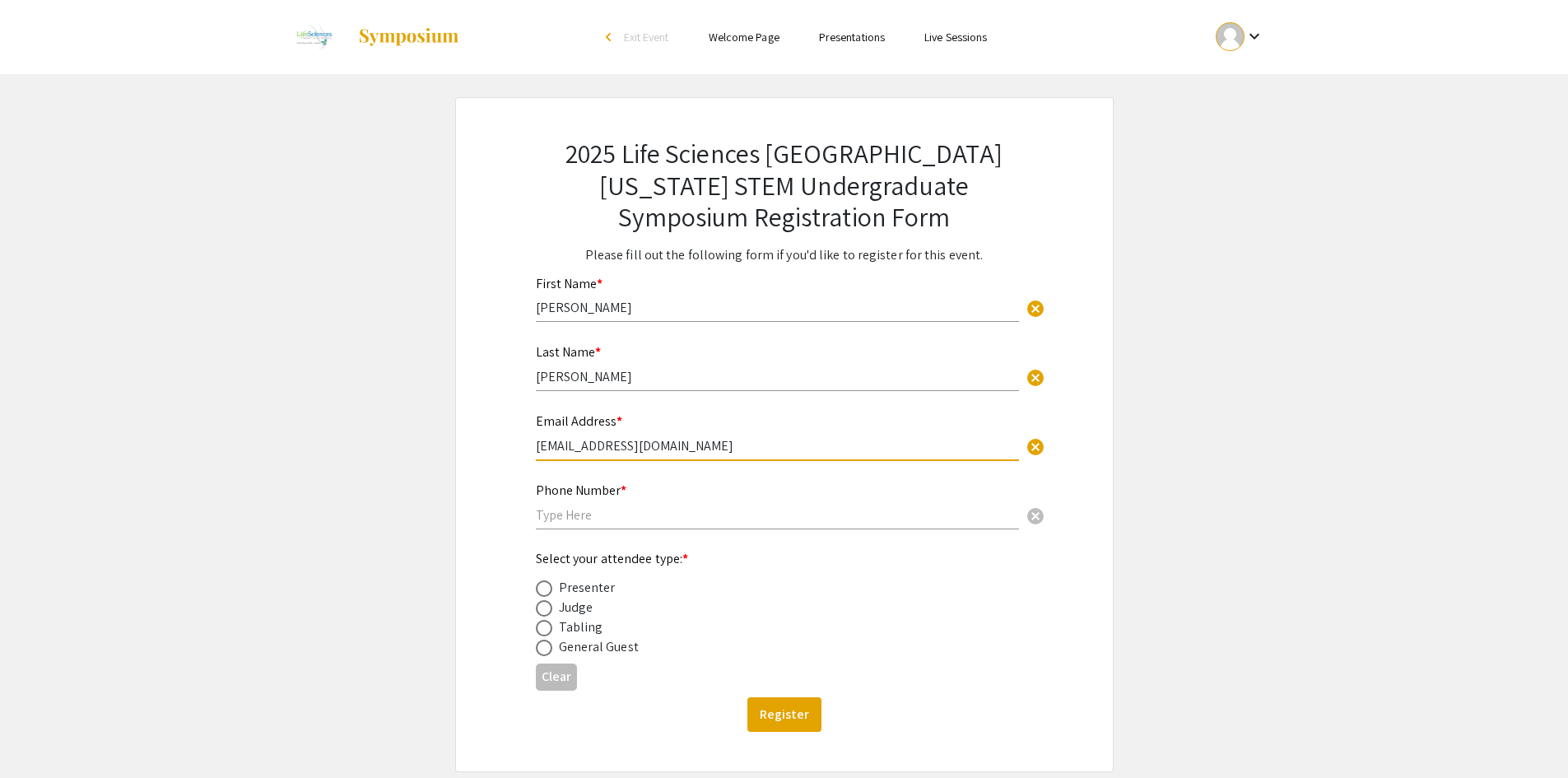
type input "[EMAIL_ADDRESS][DOMAIN_NAME]"
click at [583, 521] on input "text" at bounding box center [777, 515] width 483 height 17
type input "5619325787"
click at [552, 587] on label at bounding box center [547, 588] width 23 height 16
click at [552, 587] on input "radio" at bounding box center [543, 588] width 16 height 16
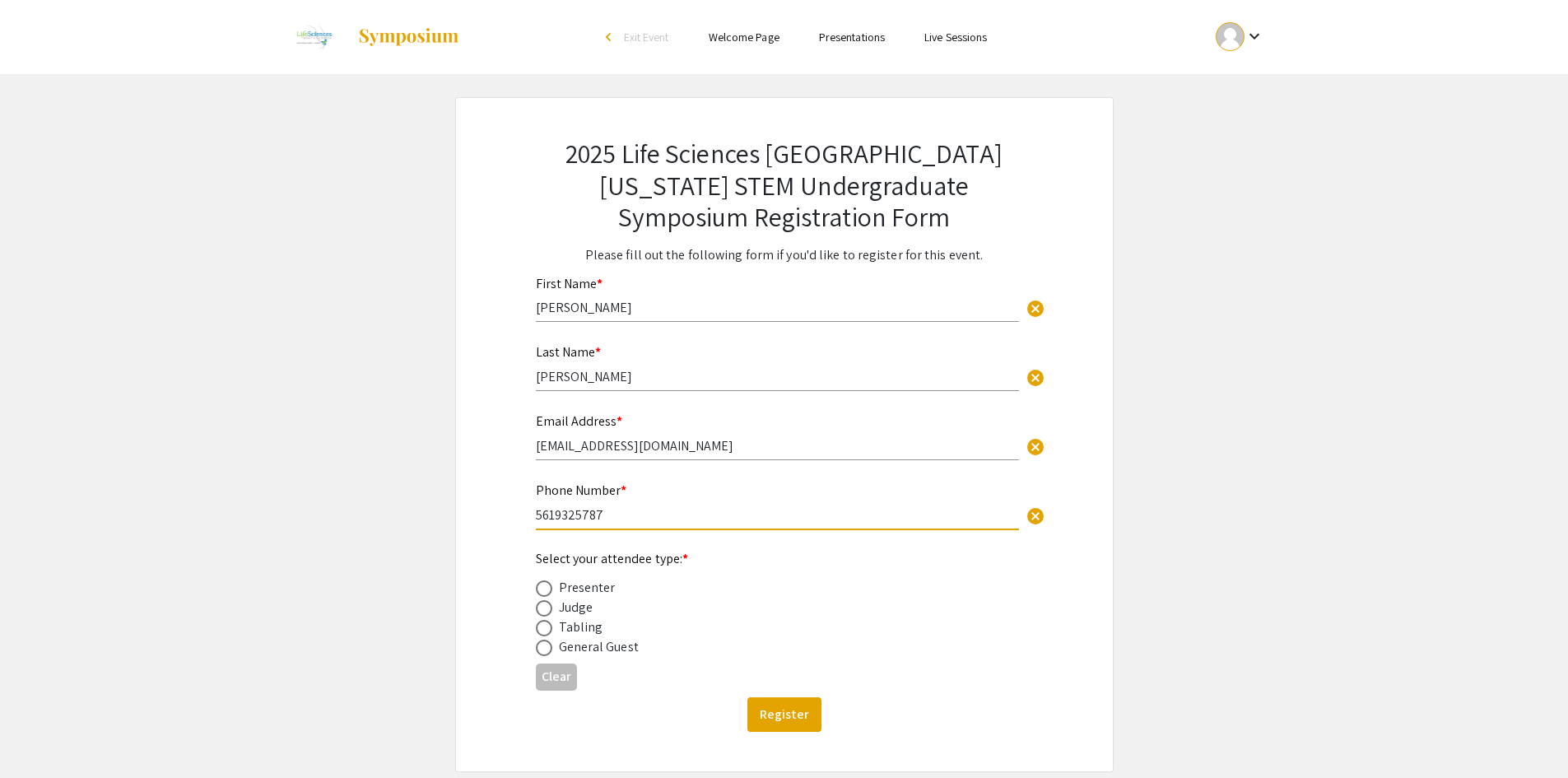
radio input "true"
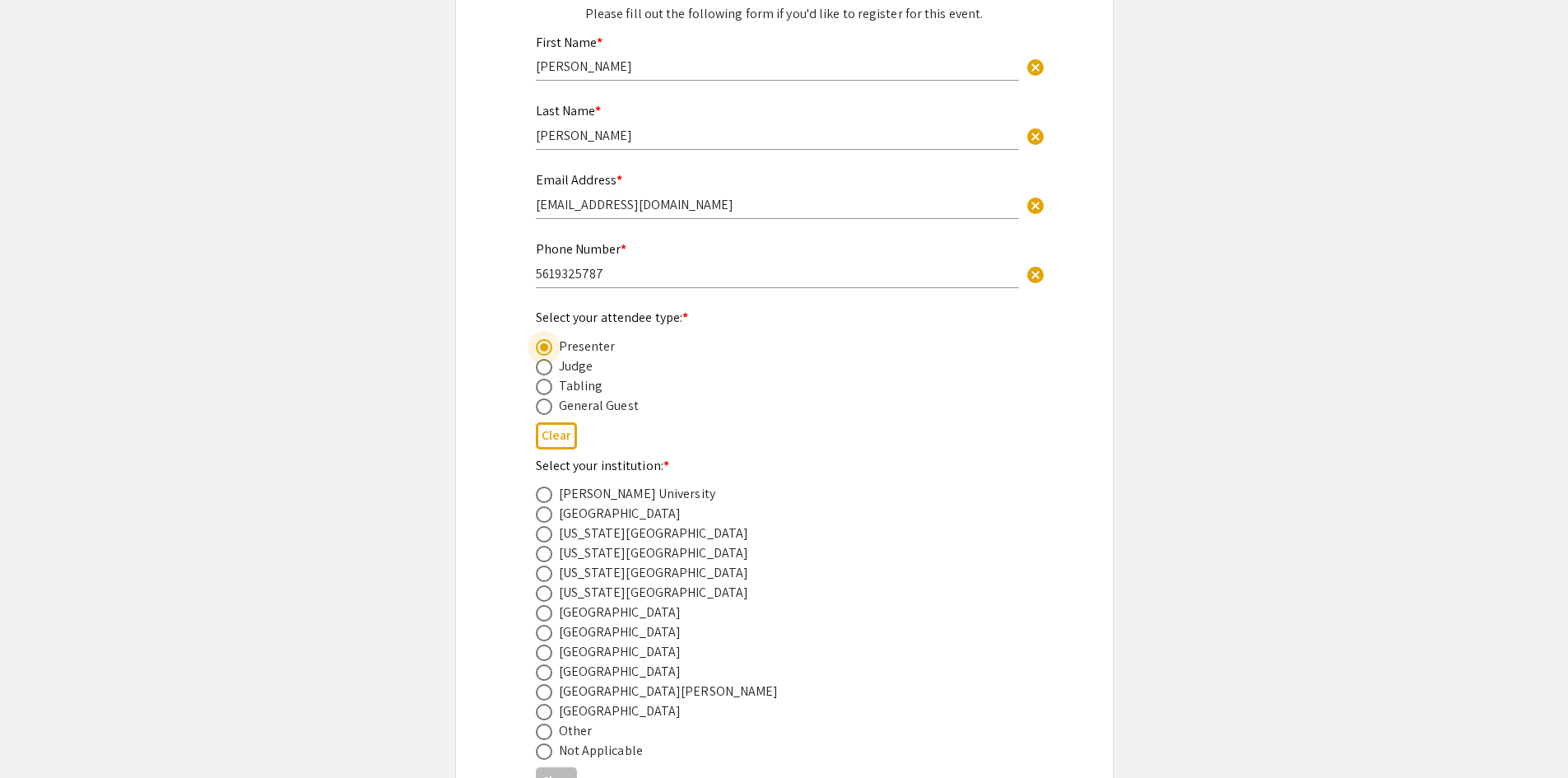
scroll to position [247, 0]
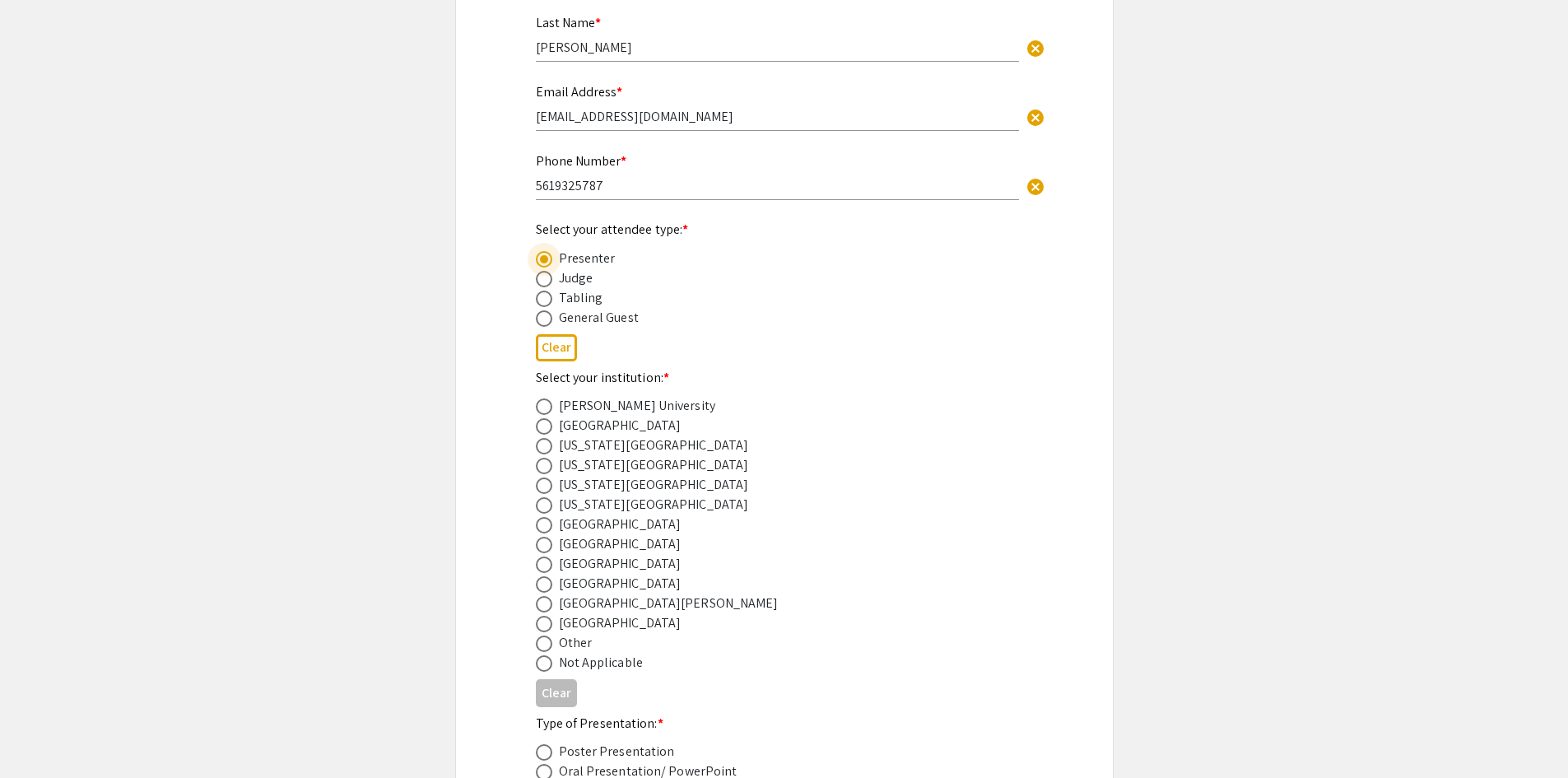
click at [543, 563] on span at bounding box center [543, 564] width 16 height 16
click at [543, 563] on input "radio" at bounding box center [543, 564] width 16 height 16
radio input "true"
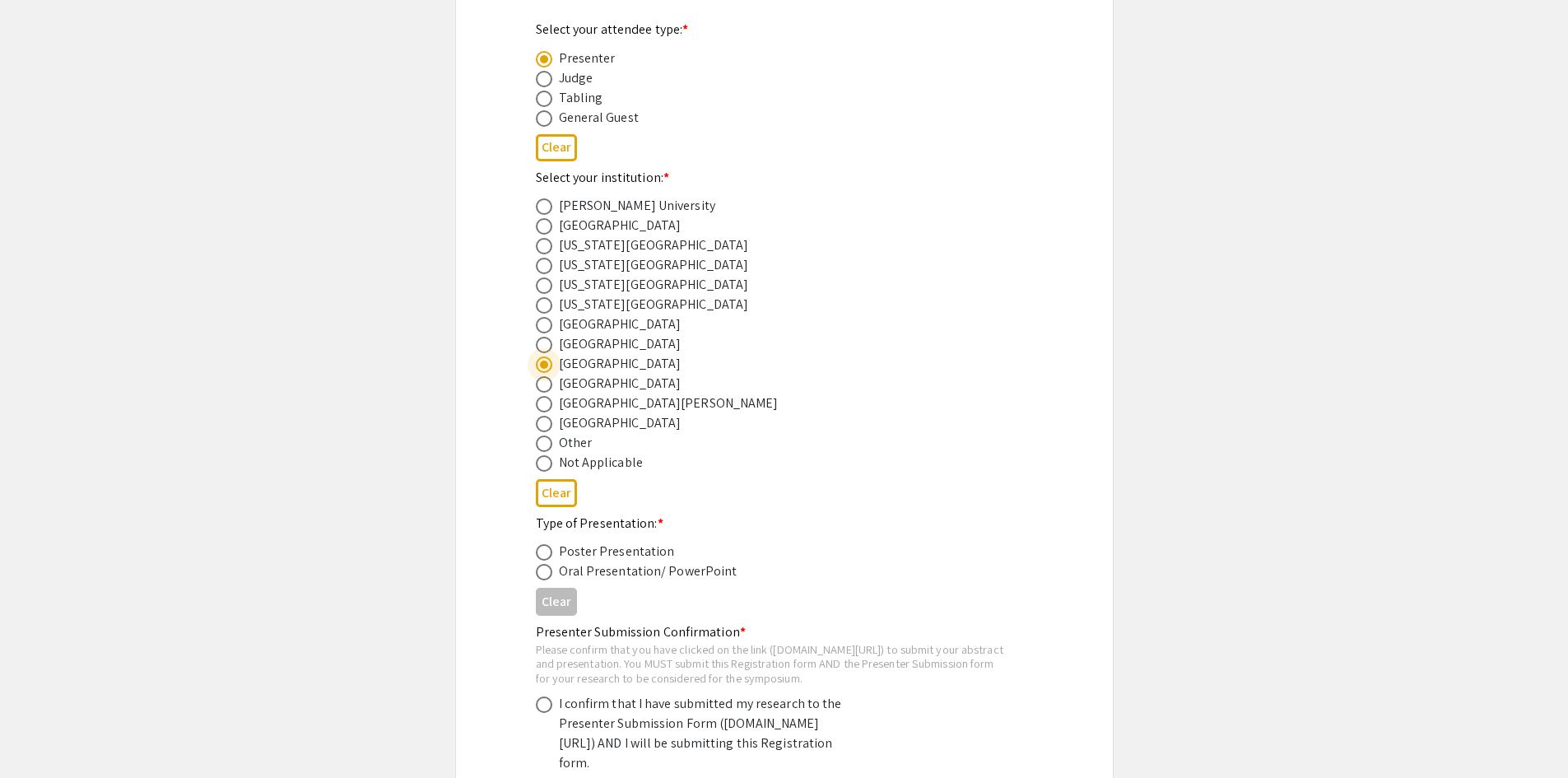
scroll to position [576, 0]
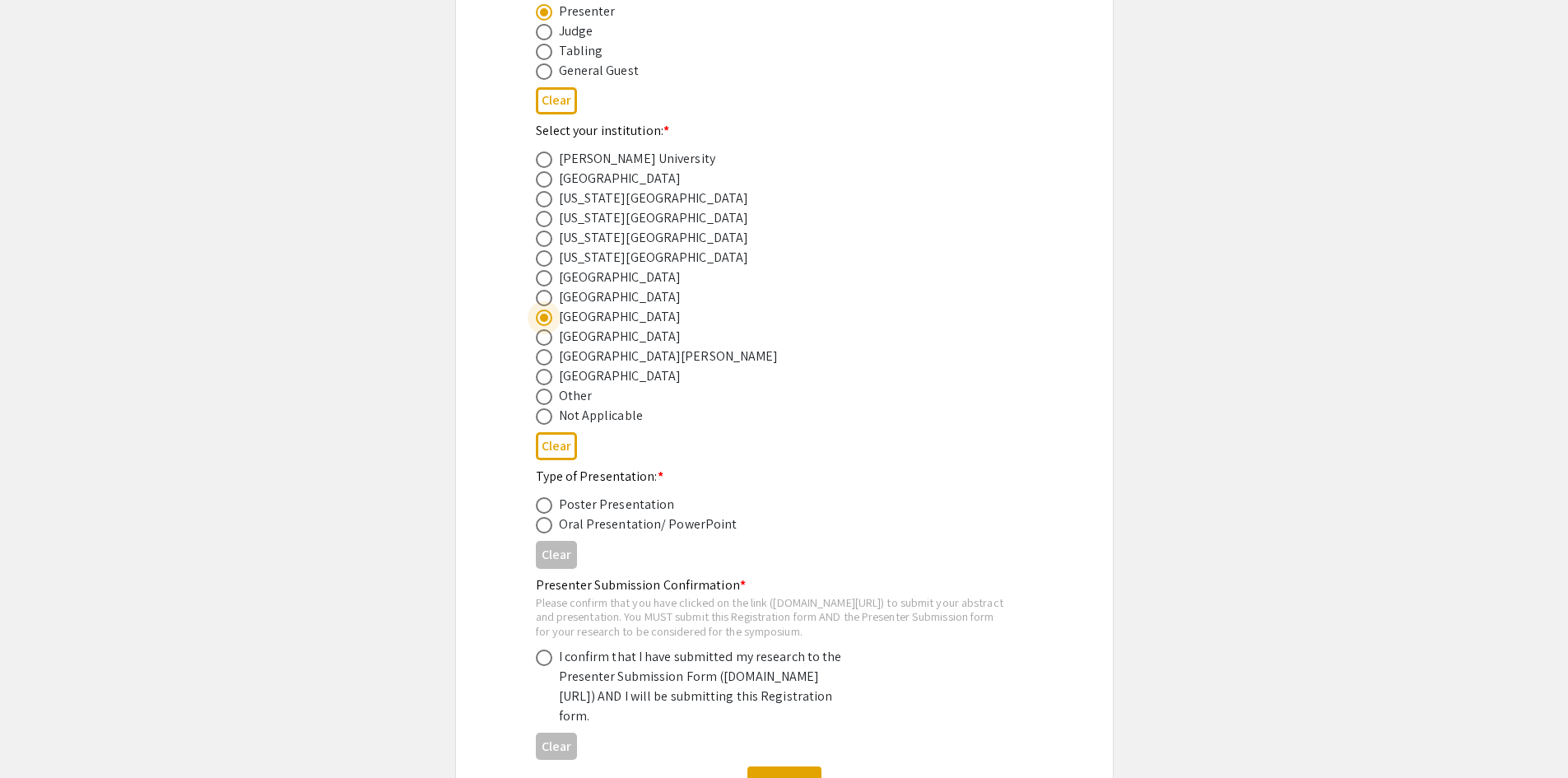
click at [544, 531] on span at bounding box center [543, 525] width 16 height 16
click at [544, 531] on input "radio" at bounding box center [543, 525] width 16 height 16
radio input "true"
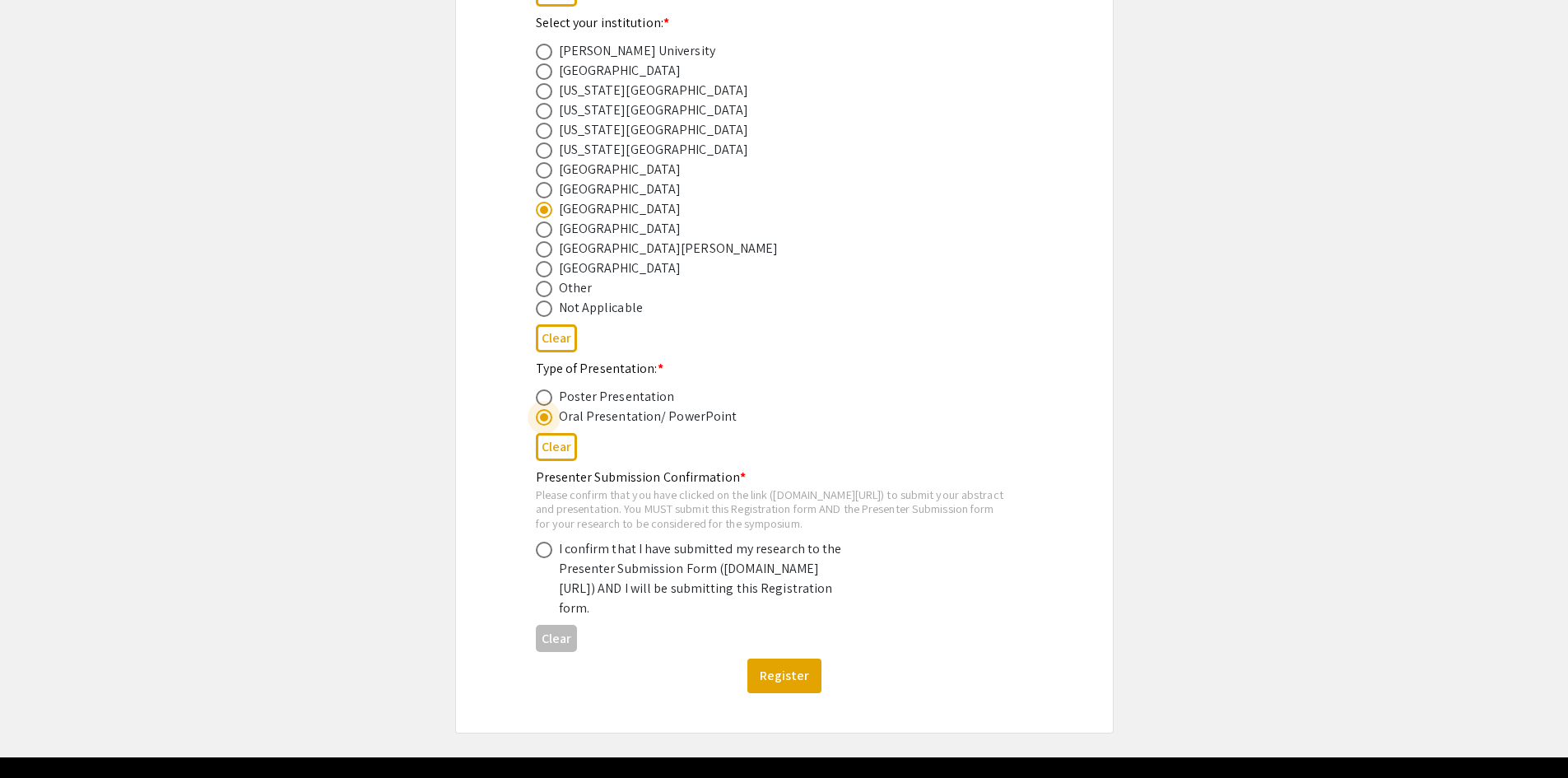
scroll to position [763, 0]
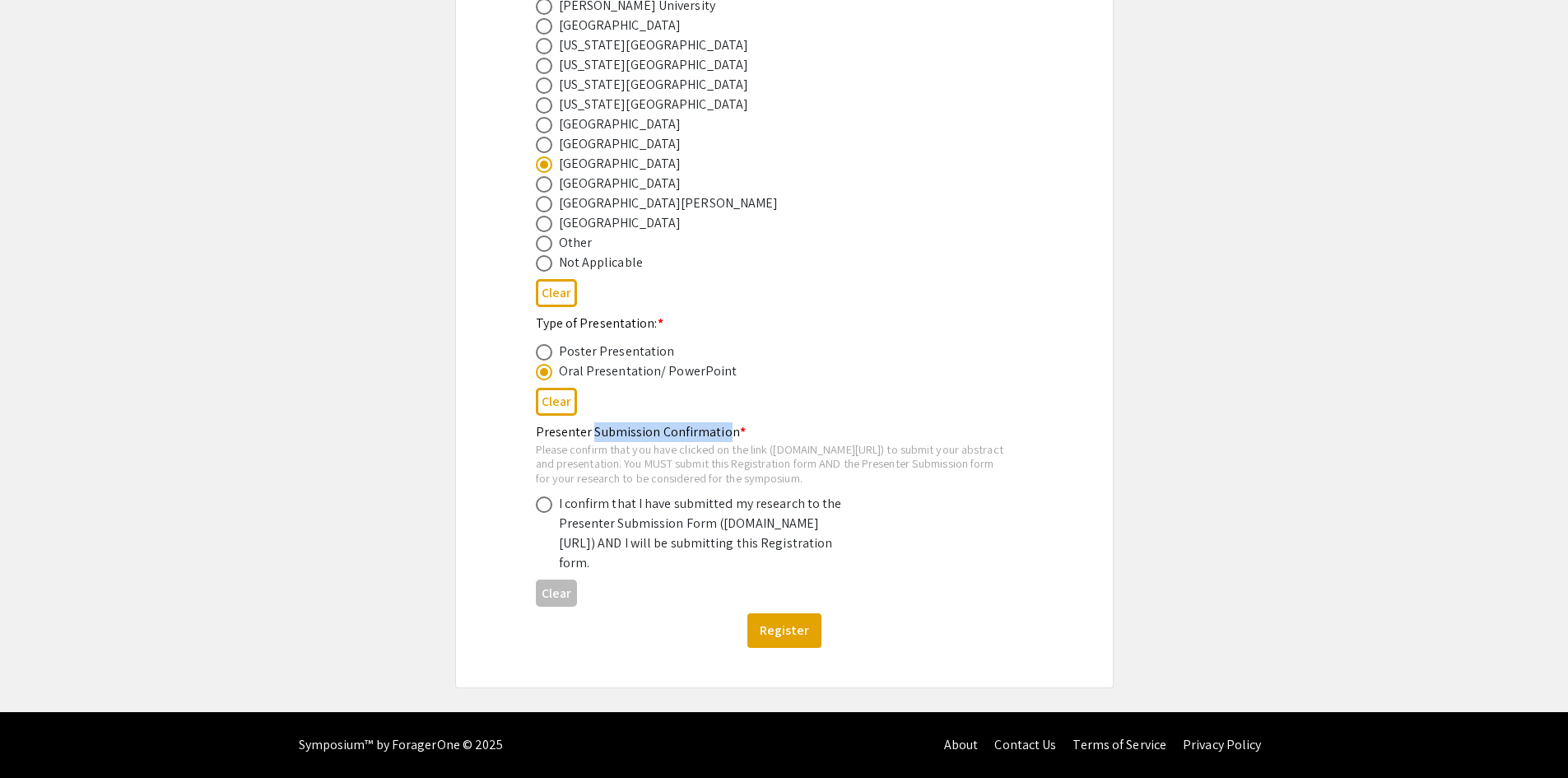
drag, startPoint x: 590, startPoint y: 401, endPoint x: 721, endPoint y: 399, distance: 131.0
click at [725, 423] on mat-label "Presenter Submission Confirmation *" at bounding box center [640, 432] width 210 height 17
click at [648, 442] on div "Please confirm that you have clicked on the link (symposium.foragerone.com/lssf…" at bounding box center [770, 464] width 470 height 44
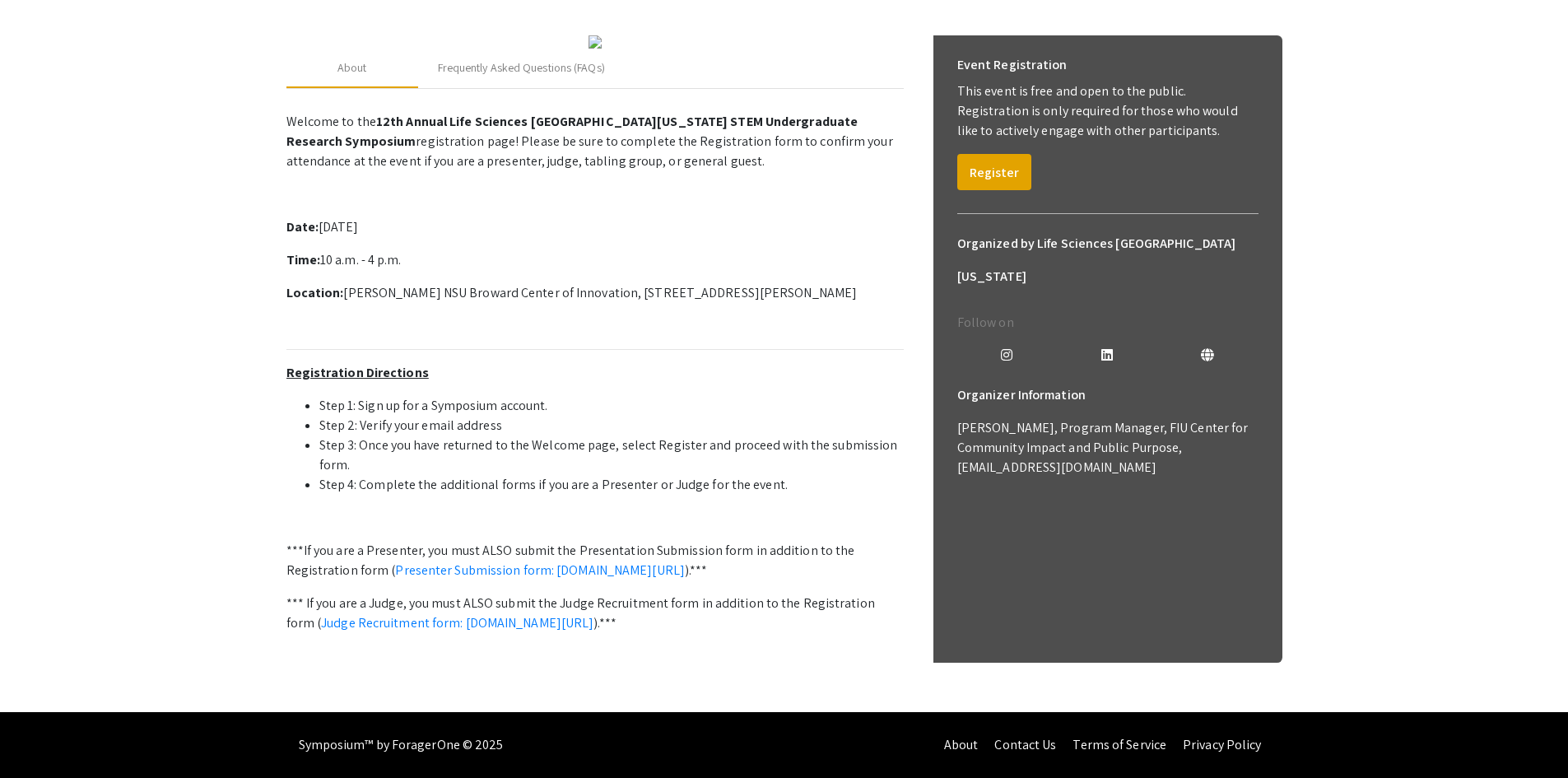
scroll to position [388, 0]
drag, startPoint x: 281, startPoint y: 207, endPoint x: 891, endPoint y: 263, distance: 612.6
click at [891, 263] on div "2025 Life Sciences South Florida STEM Undergraduate Symposium Organized by Life…" at bounding box center [784, 285] width 1020 height 855
click at [885, 284] on p "Location: Alan B. Levan NSU Broward Center of Innovation, 3100 Ray Ferrero Jr B…" at bounding box center [595, 293] width 617 height 20
drag, startPoint x: 898, startPoint y: 275, endPoint x: 286, endPoint y: 198, distance: 616.8
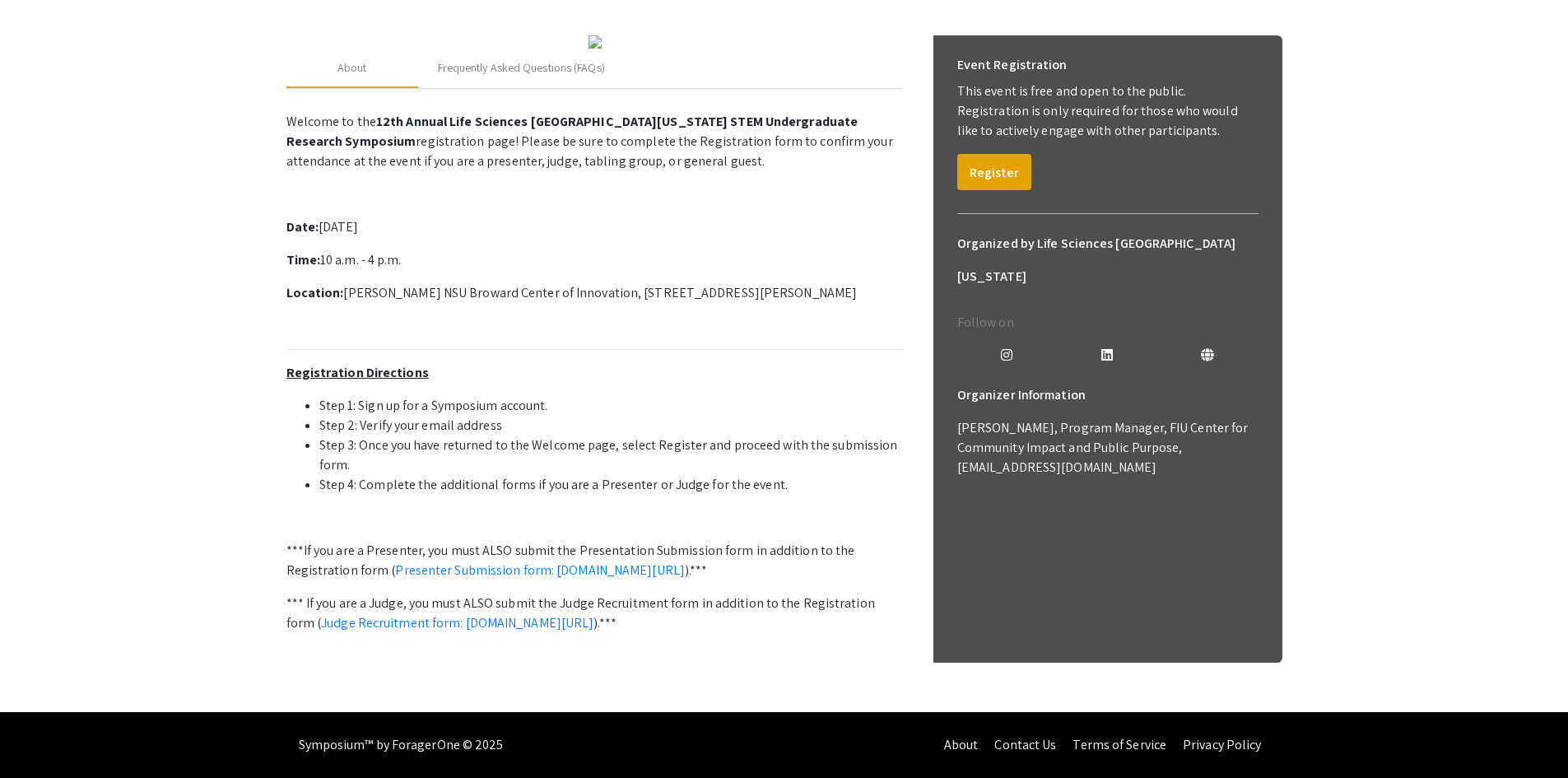
click at [286, 198] on p "Welcome to the 12th Annual Life Sciences South Florida STEM Undergraduate Resea…" at bounding box center [595, 401] width 617 height 593
click at [441, 217] on p "Date: Saturday, October 25th, 2025" at bounding box center [595, 227] width 617 height 20
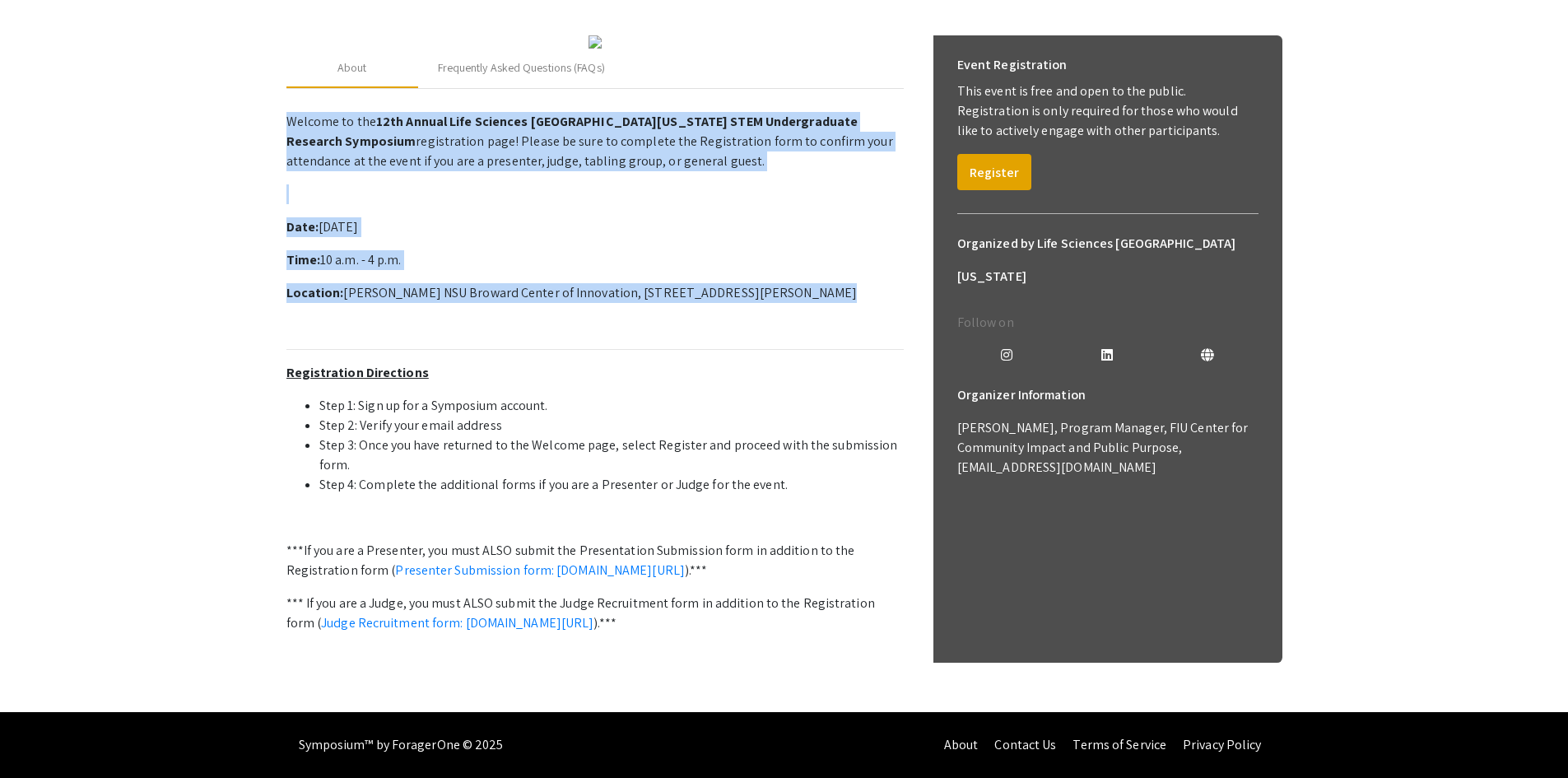
drag, startPoint x: 278, startPoint y: 91, endPoint x: 906, endPoint y: 286, distance: 657.6
click at [906, 286] on div "2025 Life Sciences South Florida STEM Undergraduate Symposium Organized by Life…" at bounding box center [784, 285] width 1020 height 855
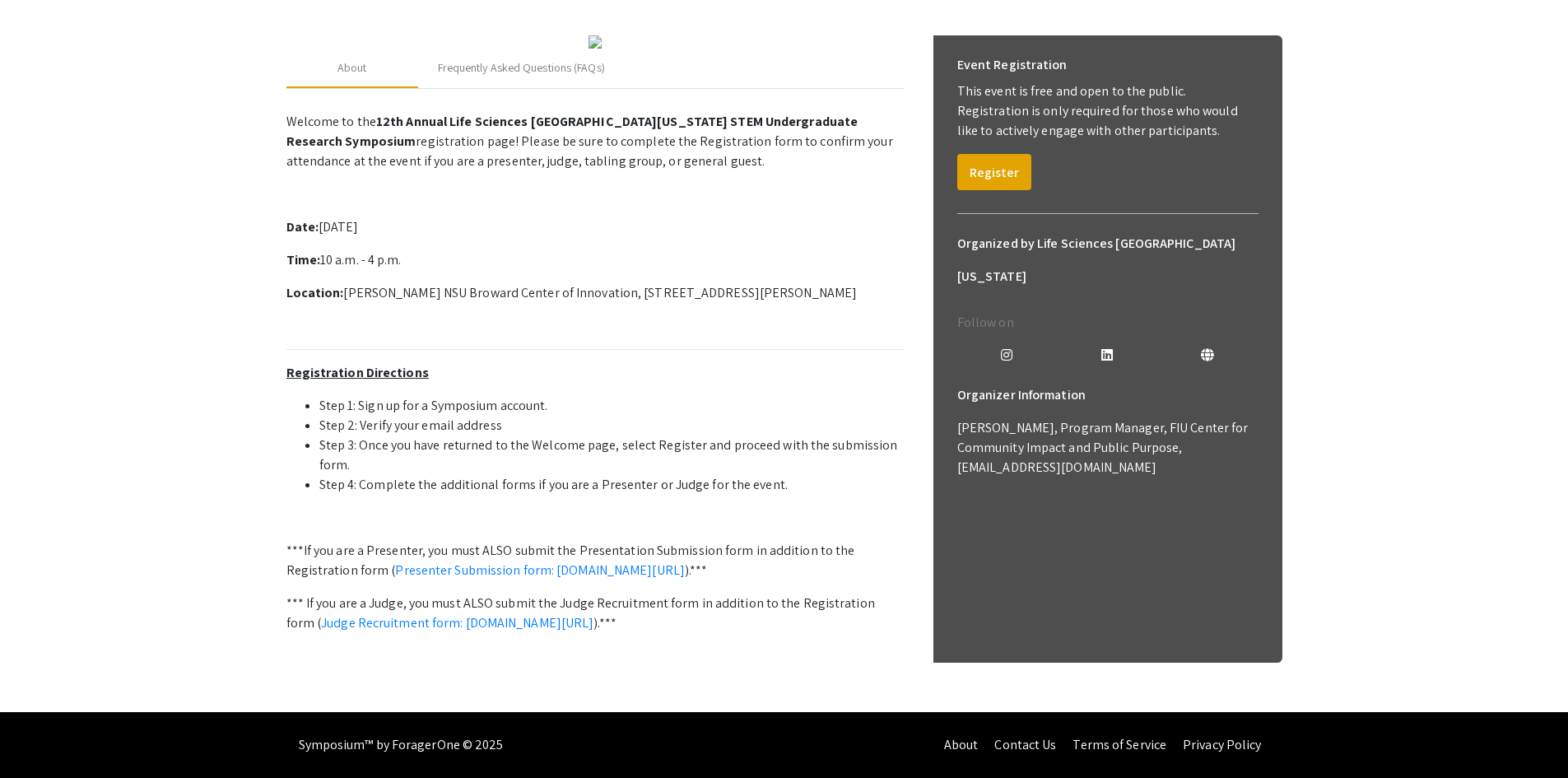
click at [282, 359] on div "2025 Life Sciences South Florida STEM Undergraduate Symposium Organized by Life…" at bounding box center [784, 285] width 1020 height 855
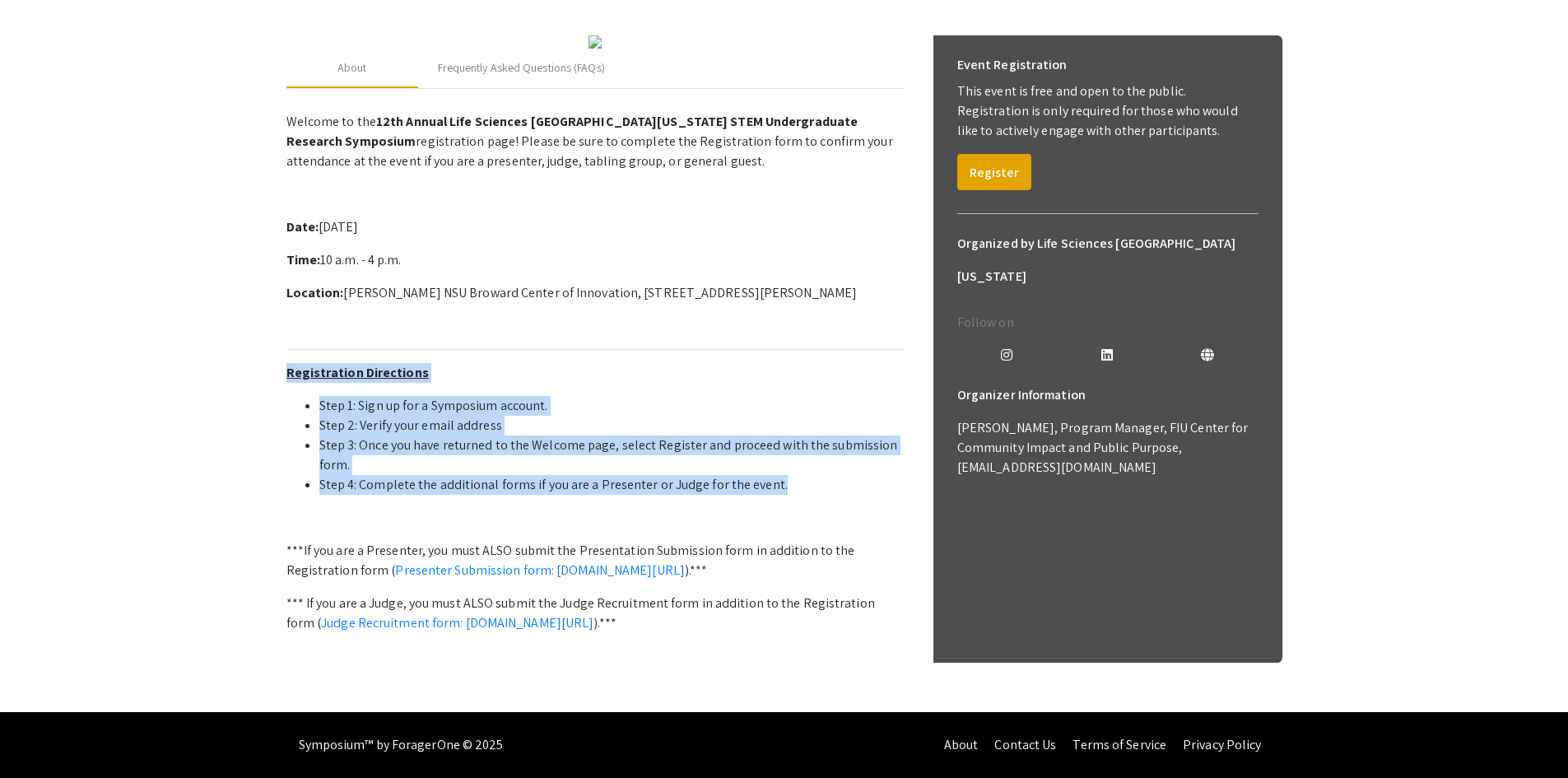
drag, startPoint x: 316, startPoint y: 349, endPoint x: 810, endPoint y: 468, distance: 508.1
click at [810, 468] on div "2025 Life Sciences South Florida STEM Undergraduate Symposium Organized by Life…" at bounding box center [784, 285] width 1020 height 855
click at [282, 370] on div "2025 Life Sciences South Florida STEM Undergraduate Symposium Organized by Life…" at bounding box center [784, 285] width 1020 height 855
drag, startPoint x: 286, startPoint y: 354, endPoint x: 809, endPoint y: 463, distance: 534.2
click at [809, 463] on p "Welcome to the 12th Annual Life Sciences South Florida STEM Undergraduate Resea…" at bounding box center [595, 401] width 617 height 593
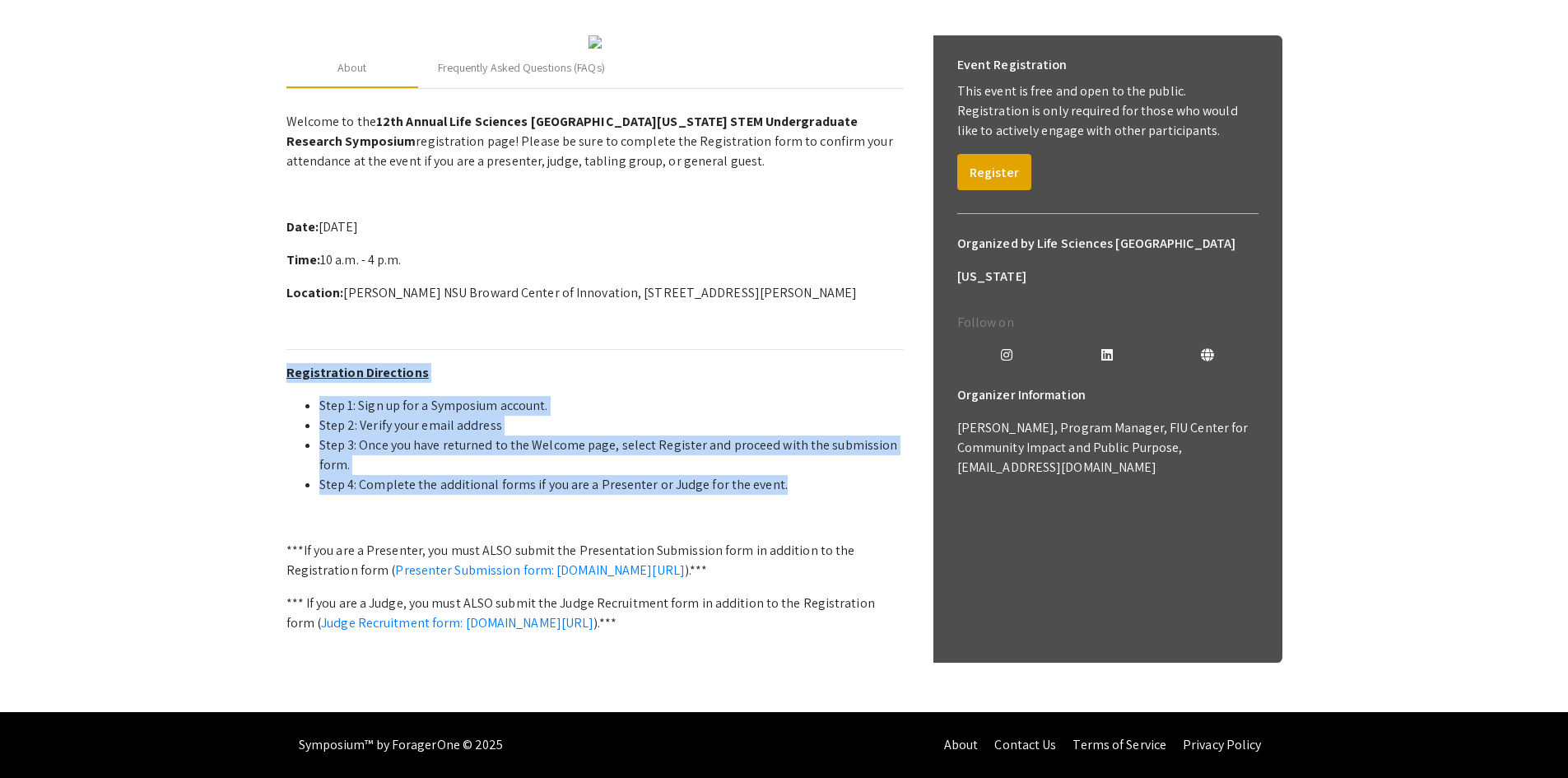
click at [809, 475] on li "Step 4: Complete the additional forms if you are a Presenter or Judge for the e…" at bounding box center [611, 485] width 584 height 20
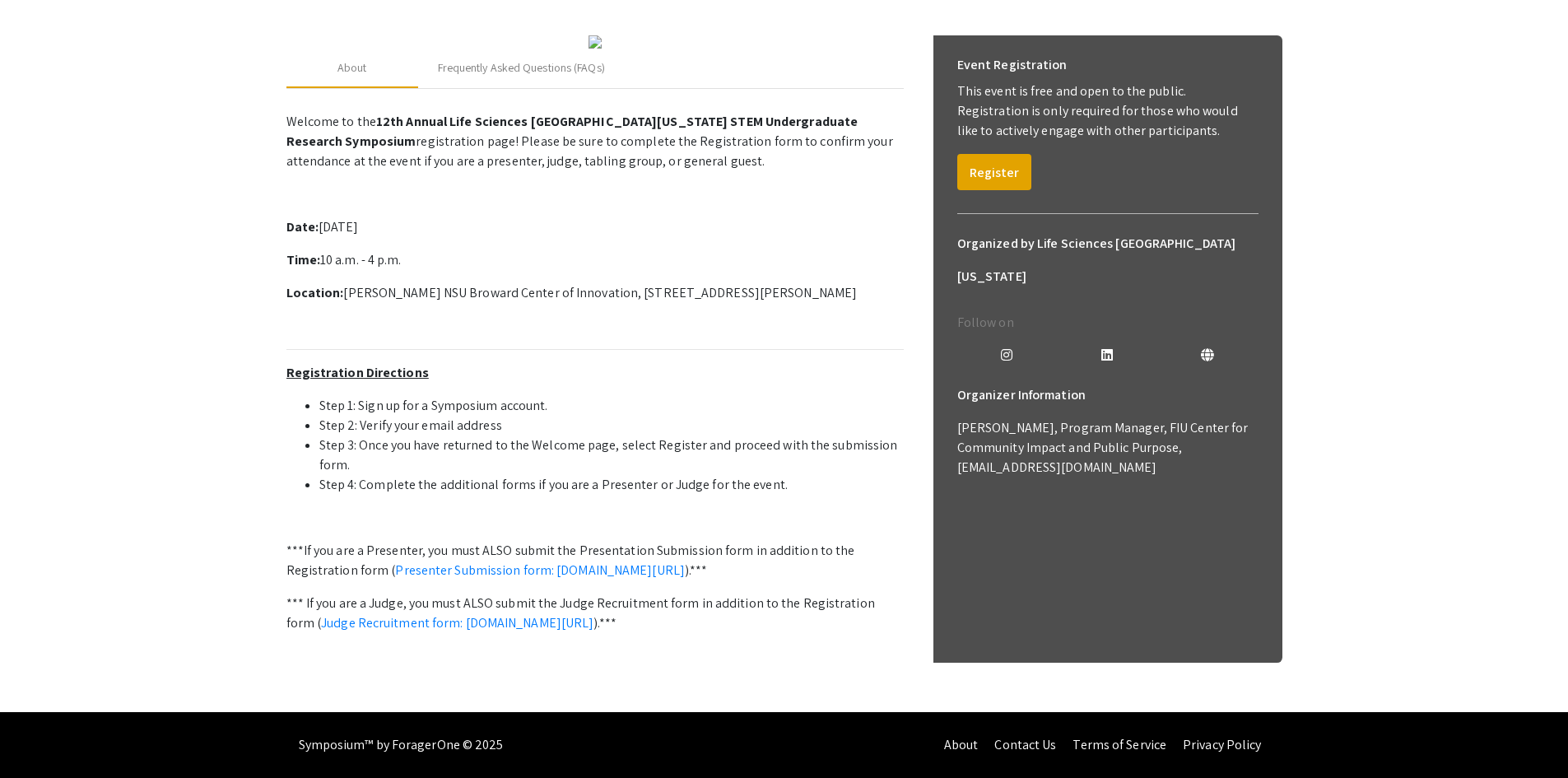
scroll to position [141, 0]
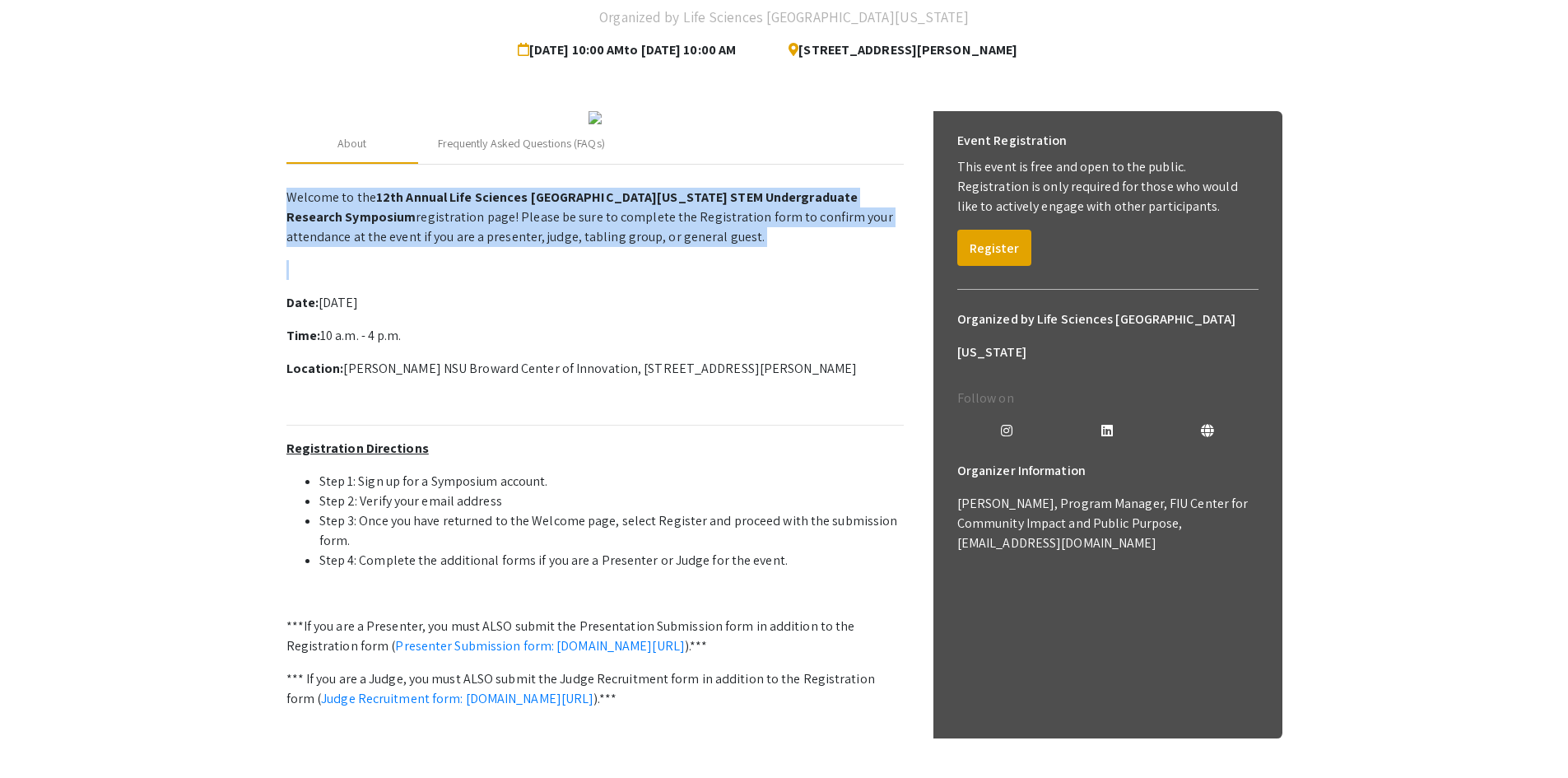
drag, startPoint x: 288, startPoint y: 352, endPoint x: 552, endPoint y: 413, distance: 271.0
click at [634, 413] on p "Welcome to the 12th Annual Life Sciences South Florida STEM Undergraduate Resea…" at bounding box center [595, 477] width 617 height 593
click at [522, 280] on p at bounding box center [595, 269] width 617 height 20
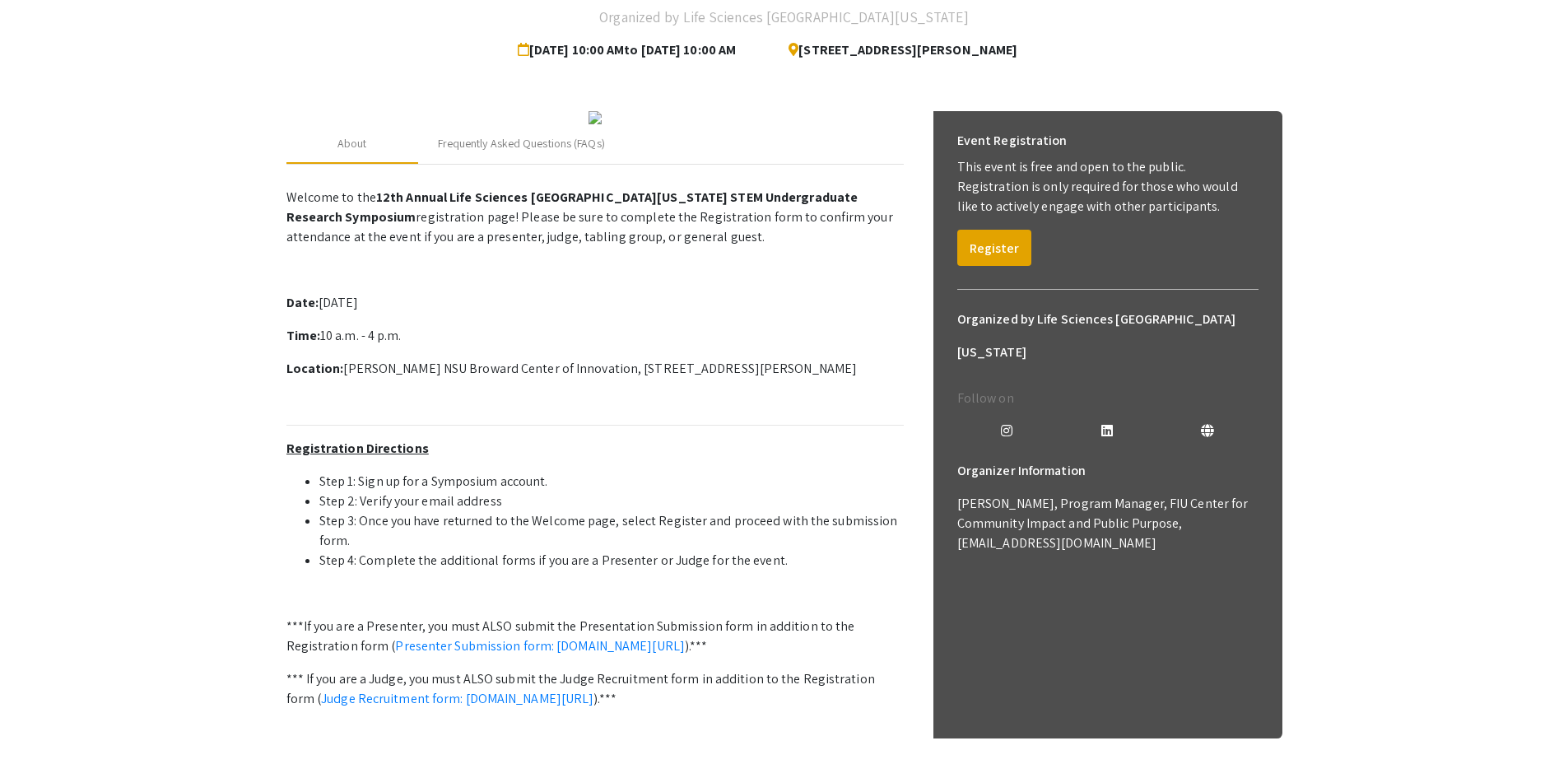
click at [571, 247] on p "Welcome to the 12th Annual Life Sciences South Florida STEM Undergraduate Resea…" at bounding box center [595, 217] width 617 height 59
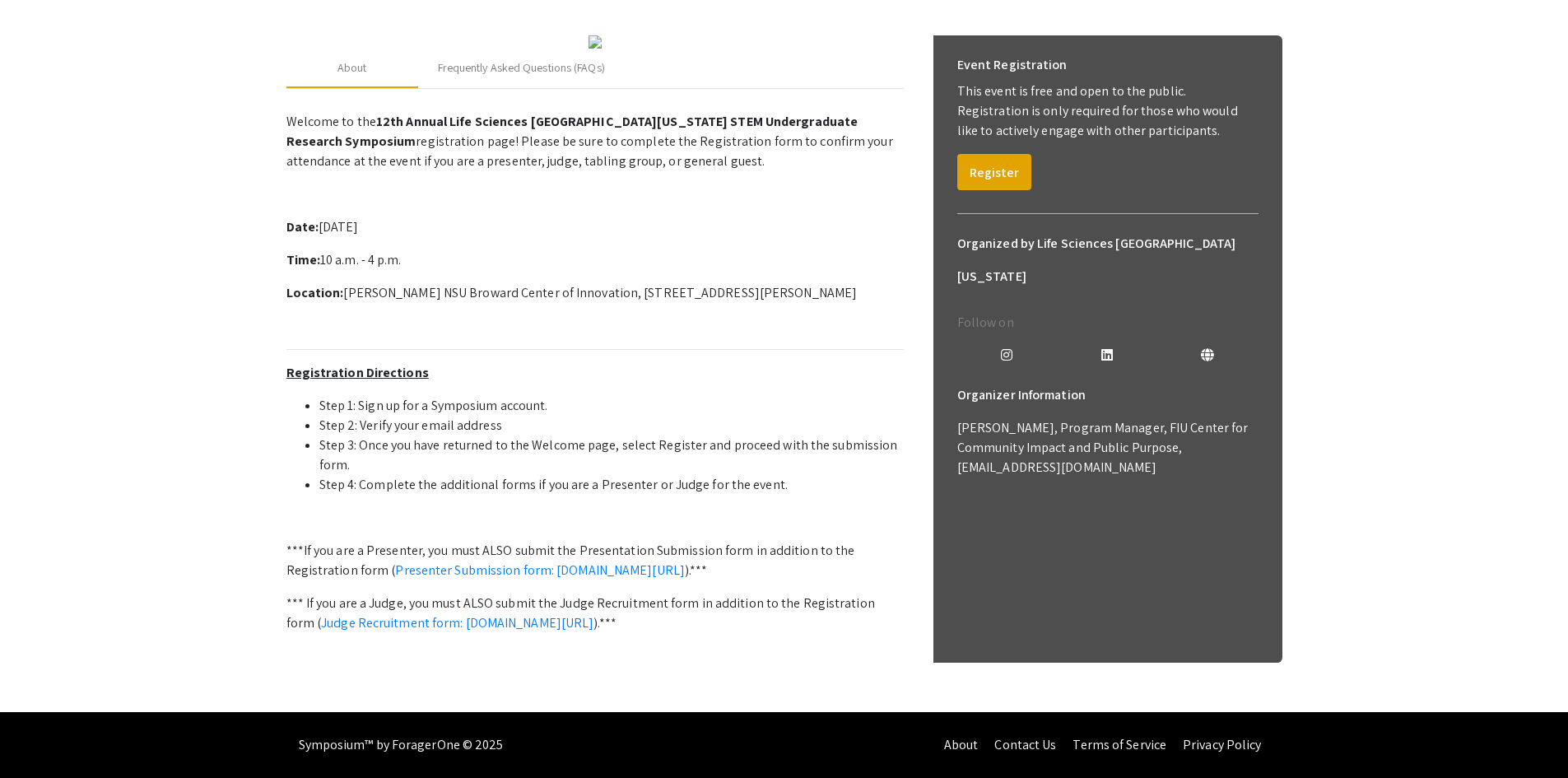
scroll to position [223, 0]
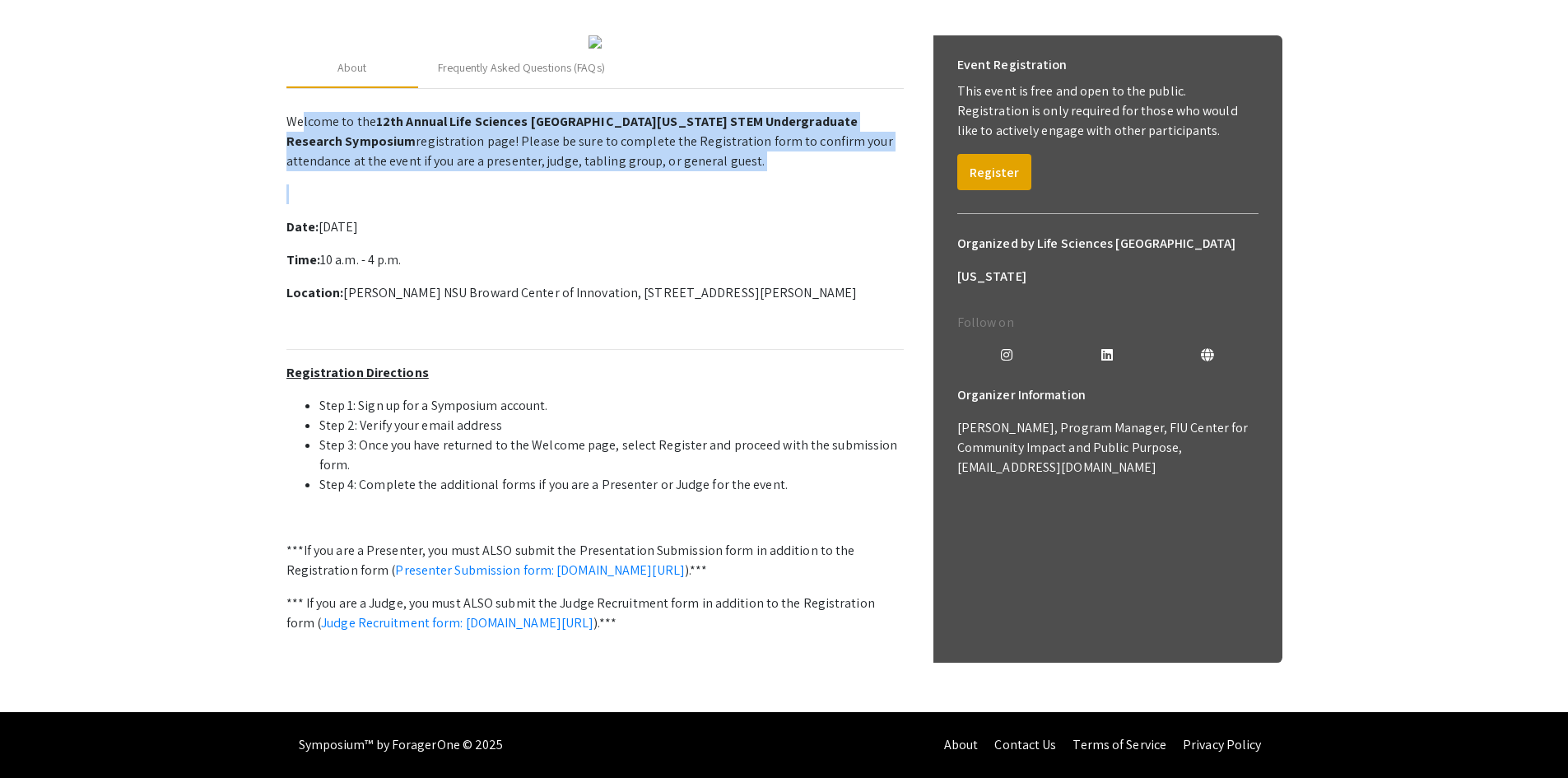
drag, startPoint x: 697, startPoint y: 319, endPoint x: 304, endPoint y: 263, distance: 397.0
click at [304, 263] on p "Welcome to the 12th Annual Life Sciences South Florida STEM Undergraduate Resea…" at bounding box center [595, 401] width 617 height 593
click at [304, 172] on p "Welcome to the 12th Annual Life Sciences South Florida STEM Undergraduate Resea…" at bounding box center [595, 142] width 617 height 59
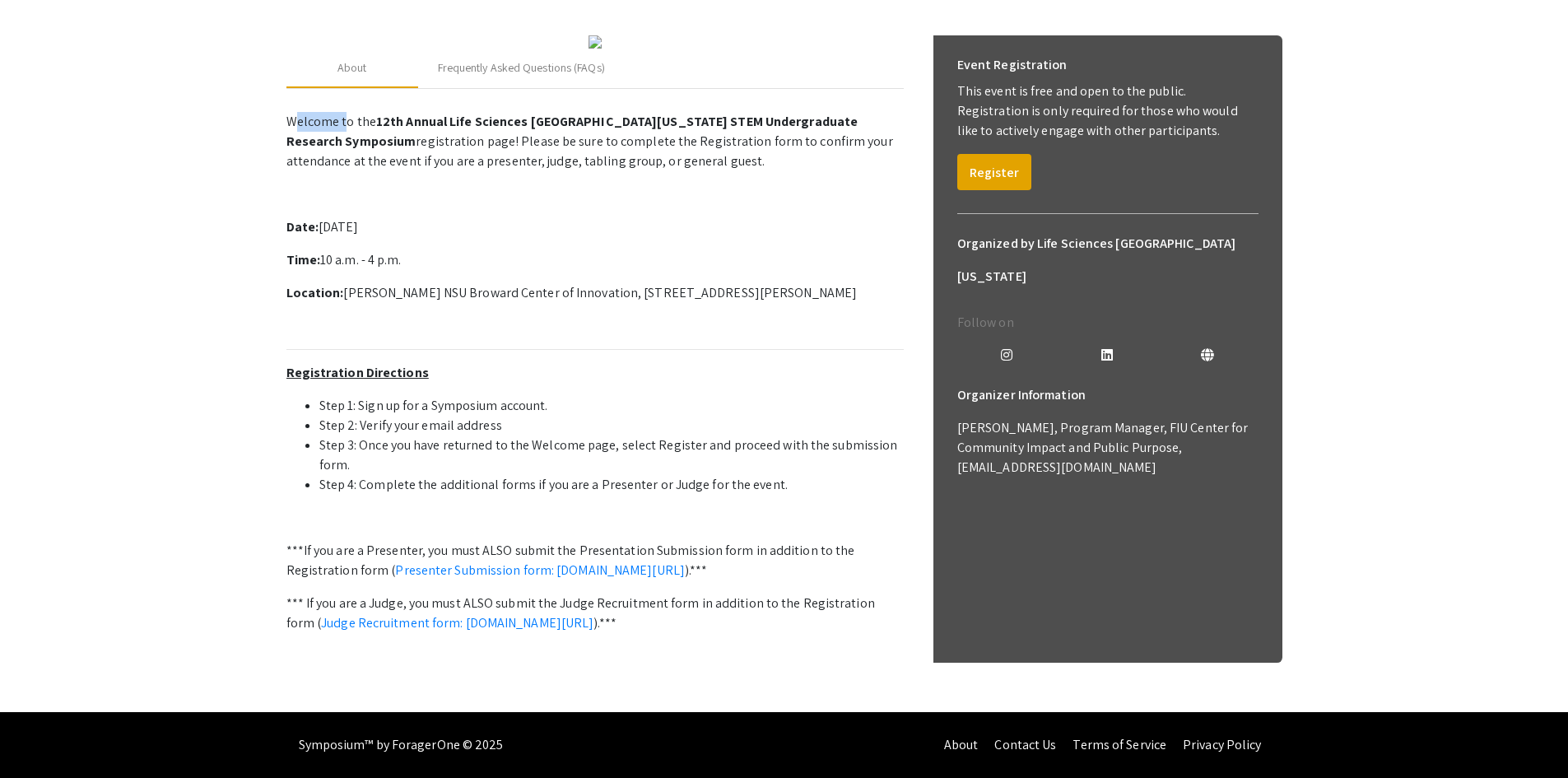
drag, startPoint x: 296, startPoint y: 265, endPoint x: 346, endPoint y: 264, distance: 50.0
click at [346, 172] on p "Welcome to the 12th Annual Life Sciences South Florida STEM Undergraduate Resea…" at bounding box center [595, 142] width 617 height 59
click at [292, 172] on p "Welcome to the 12th Annual Life Sciences South Florida STEM Undergraduate Resea…" at bounding box center [595, 142] width 617 height 59
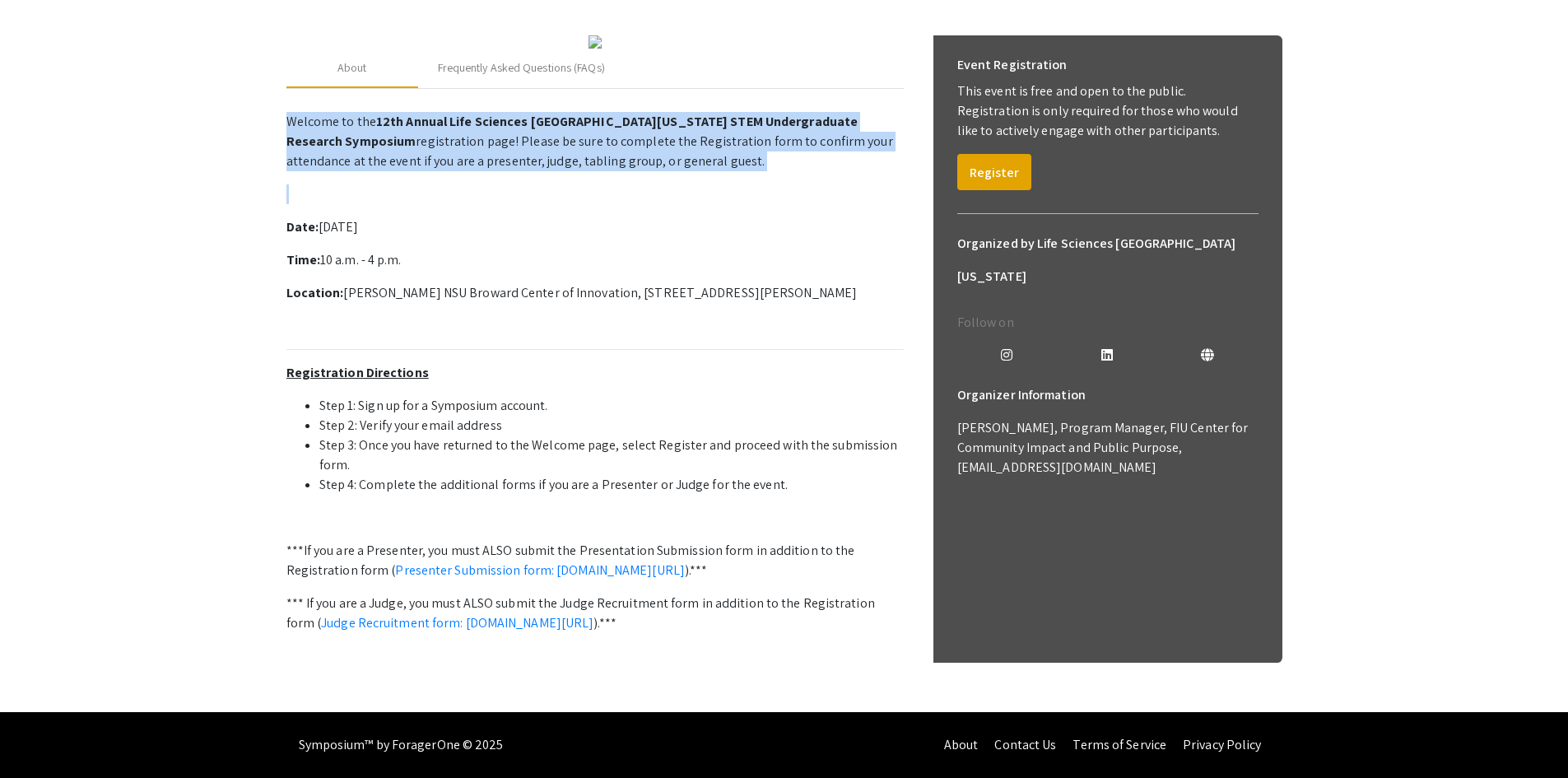
drag, startPoint x: 283, startPoint y: 265, endPoint x: 749, endPoint y: 317, distance: 468.9
click at [749, 317] on div "2025 Life Sciences South Florida STEM Undergraduate Symposium Organized by Life…" at bounding box center [784, 285] width 1020 height 855
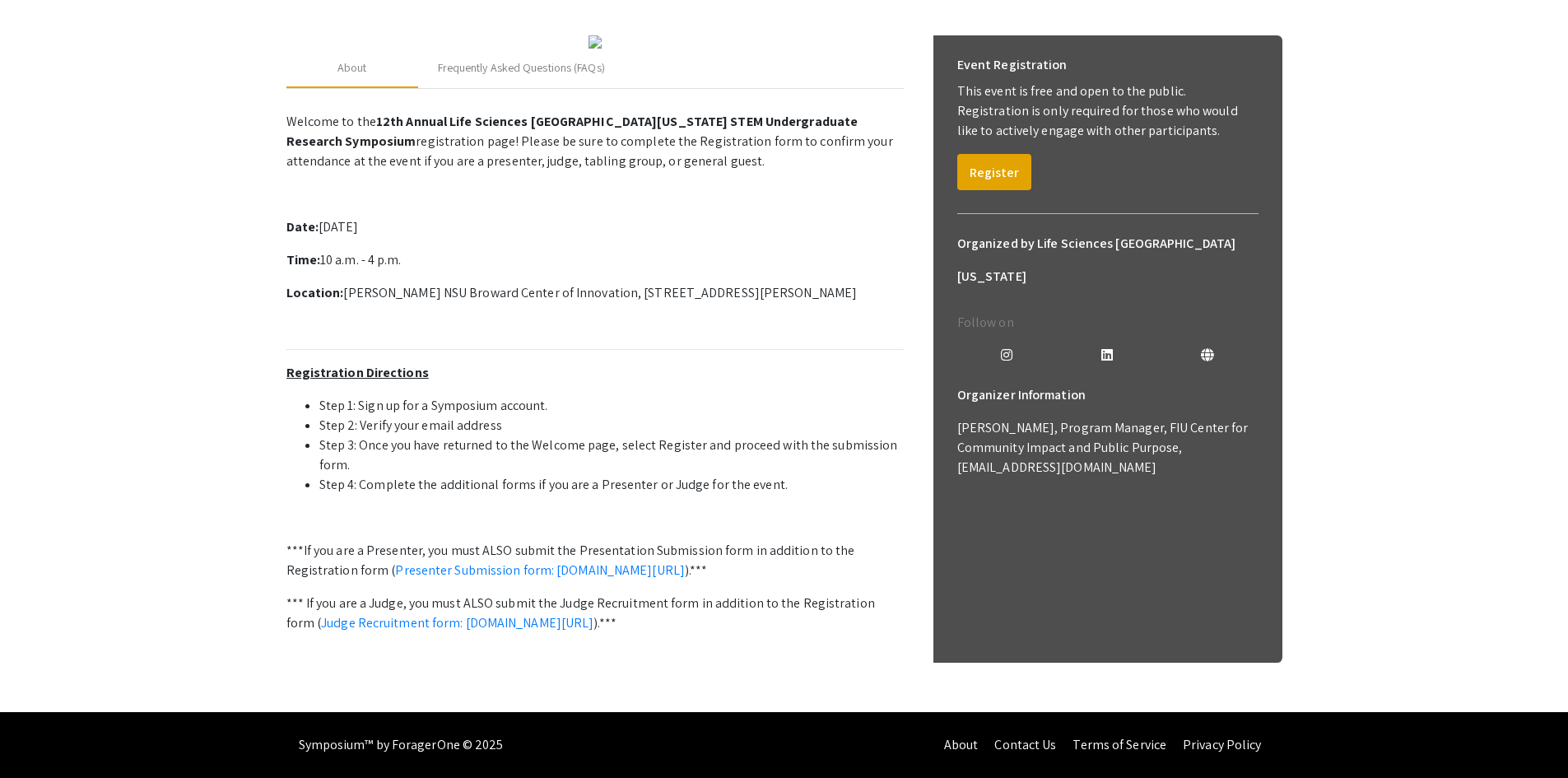
click at [639, 354] on p "Welcome to the 12th Annual Life Sciences South Florida STEM Undergraduate Resea…" at bounding box center [595, 401] width 617 height 593
drag, startPoint x: 282, startPoint y: 210, endPoint x: 898, endPoint y: 276, distance: 619.5
click at [898, 276] on div "2025 Life Sciences South Florida STEM Undergraduate Symposium Organized by Life…" at bounding box center [784, 285] width 1020 height 855
click at [876, 284] on p "Location: Alan B. Levan NSU Broward Center of Innovation, 3100 Ray Ferrero Jr B…" at bounding box center [595, 293] width 617 height 20
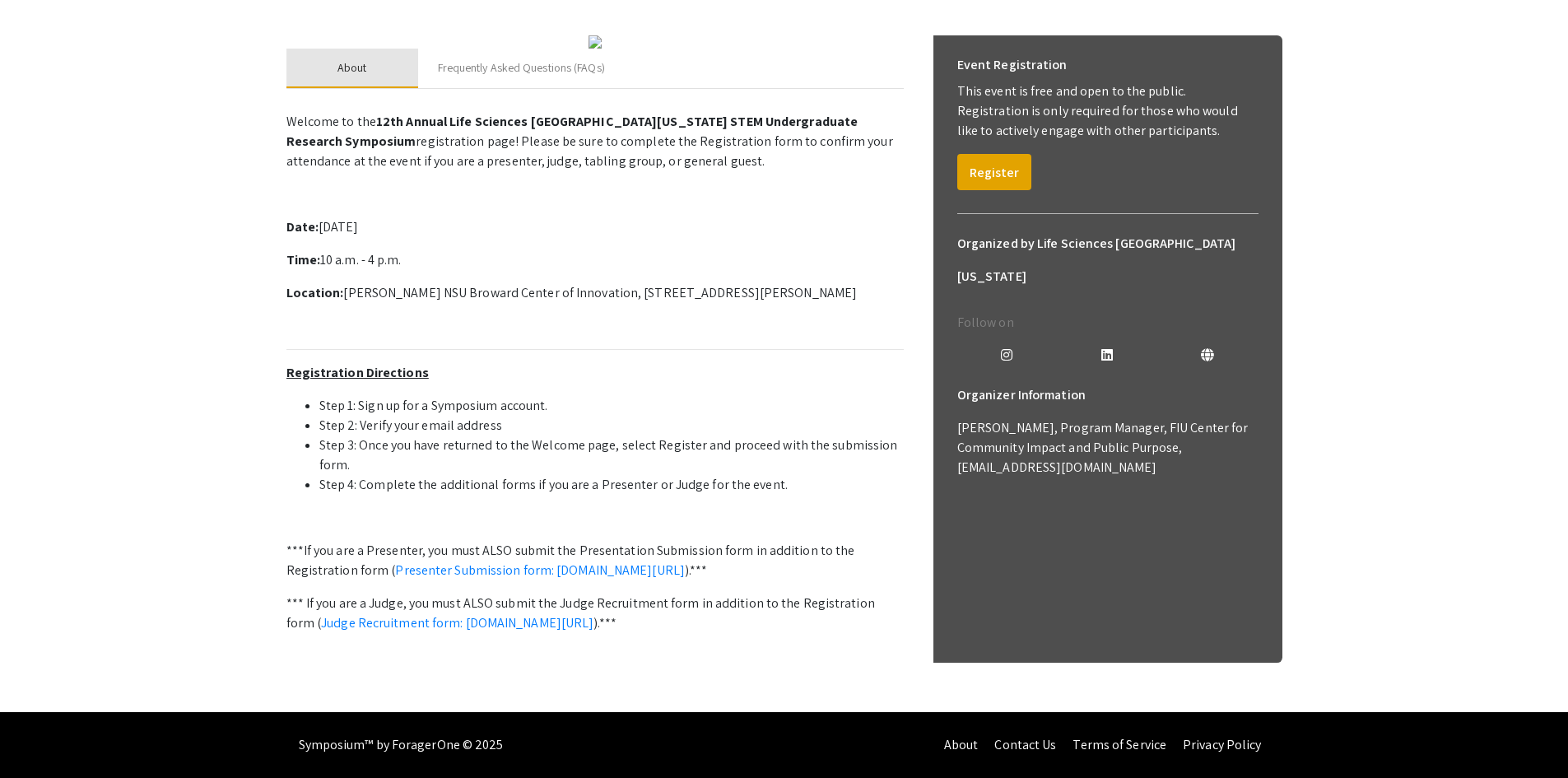
click at [365, 59] on div "About" at bounding box center [352, 68] width 30 height 17
click at [481, 49] on div "Frequently Asked Questions (FAQs)" at bounding box center [521, 68] width 207 height 39
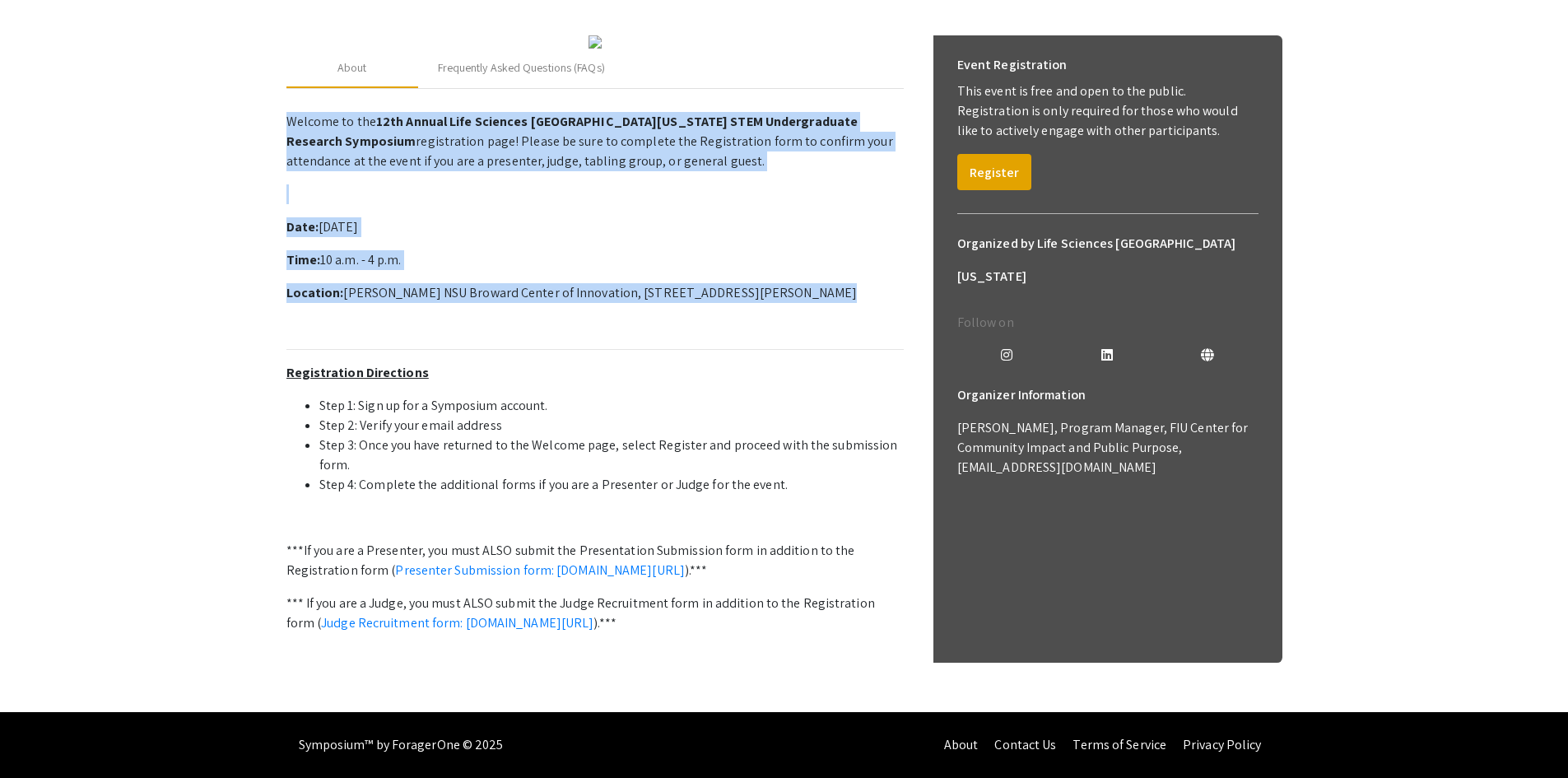
drag, startPoint x: 278, startPoint y: 103, endPoint x: 898, endPoint y: 288, distance: 647.0
click at [898, 288] on div "2025 Life Sciences South Florida STEM Undergraduate Symposium Organized by Life…" at bounding box center [784, 285] width 1020 height 855
click at [438, 217] on p "Date: Saturday, October 25th, 2025" at bounding box center [595, 227] width 617 height 20
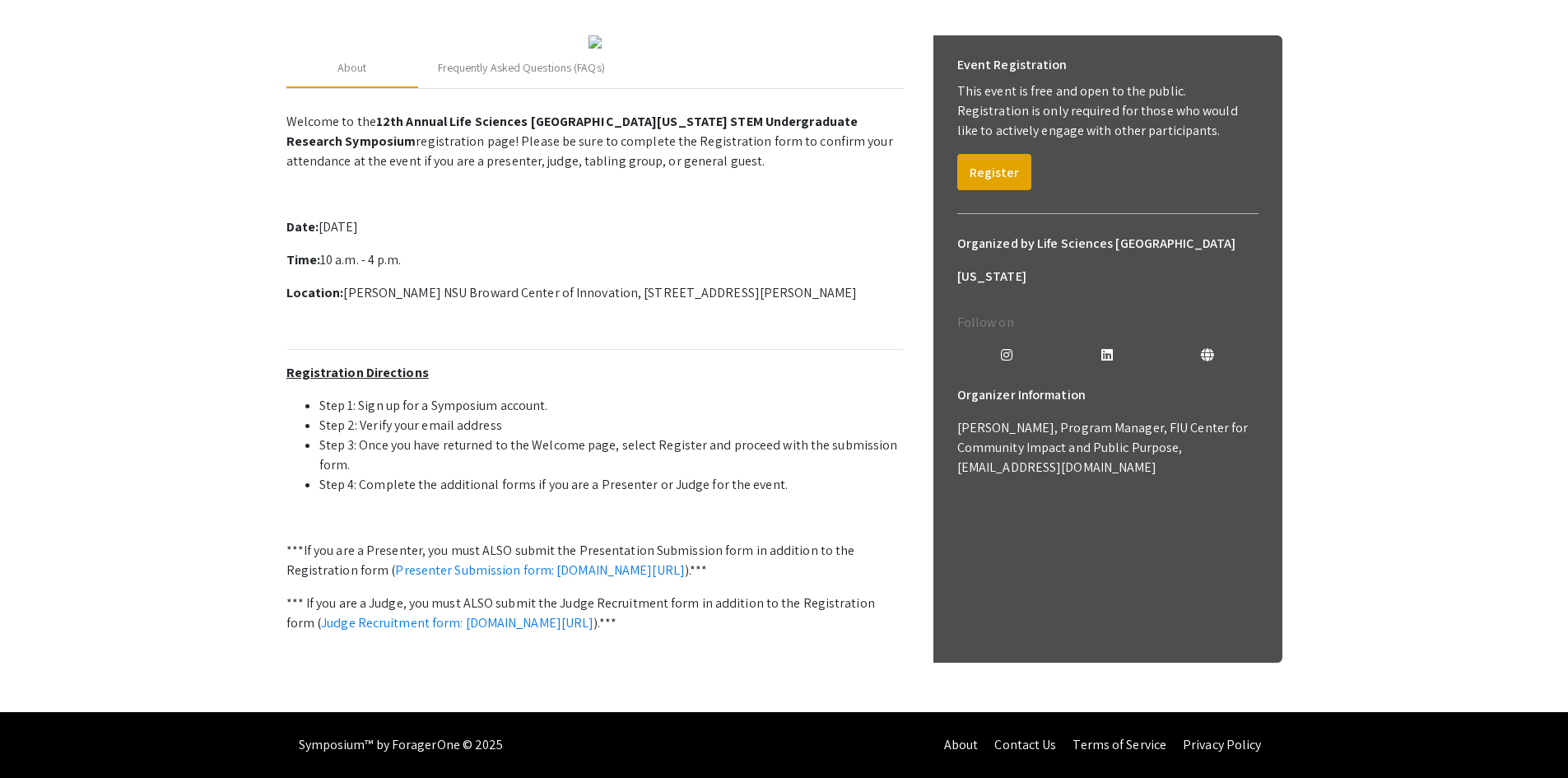
drag, startPoint x: 285, startPoint y: 102, endPoint x: 909, endPoint y: 253, distance: 642.0
click at [909, 253] on div "About Frequently Asked Questions (FAQs) Welcome to the 12th Annual Life Science…" at bounding box center [784, 363] width 996 height 697
